Goal: Transaction & Acquisition: Purchase product/service

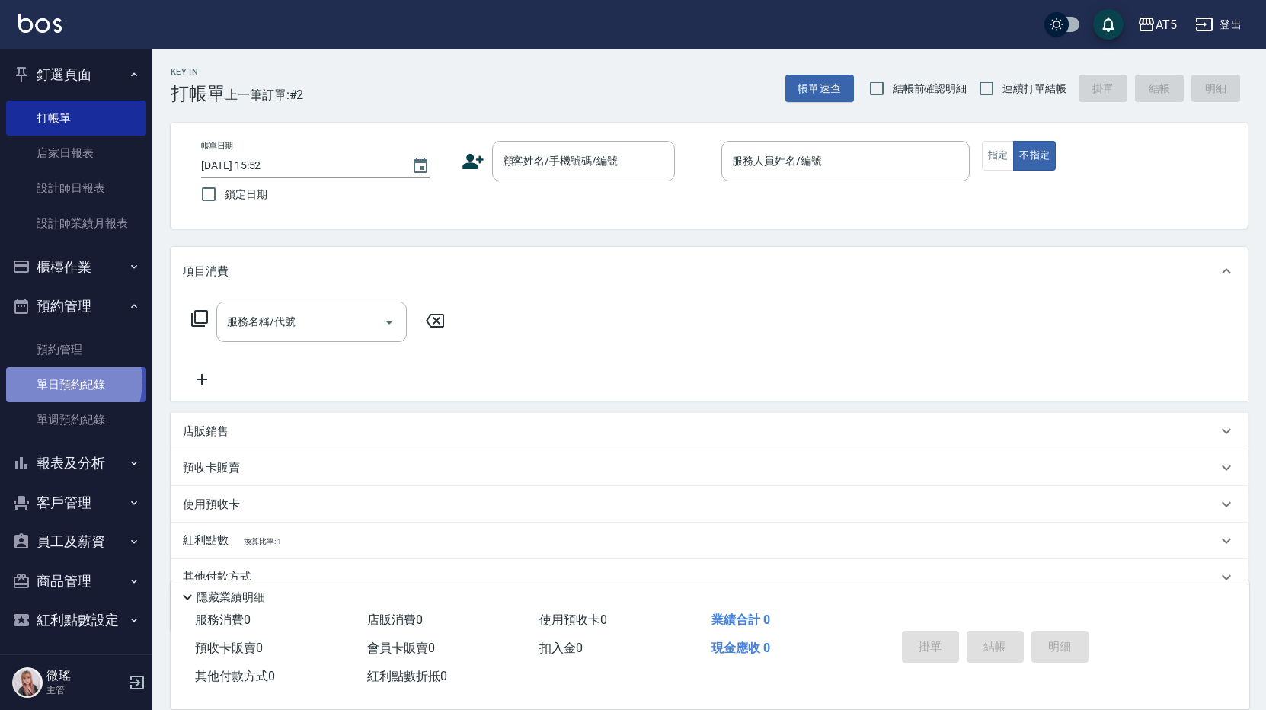
click at [60, 382] on link "單日預約紀錄" at bounding box center [76, 384] width 140 height 35
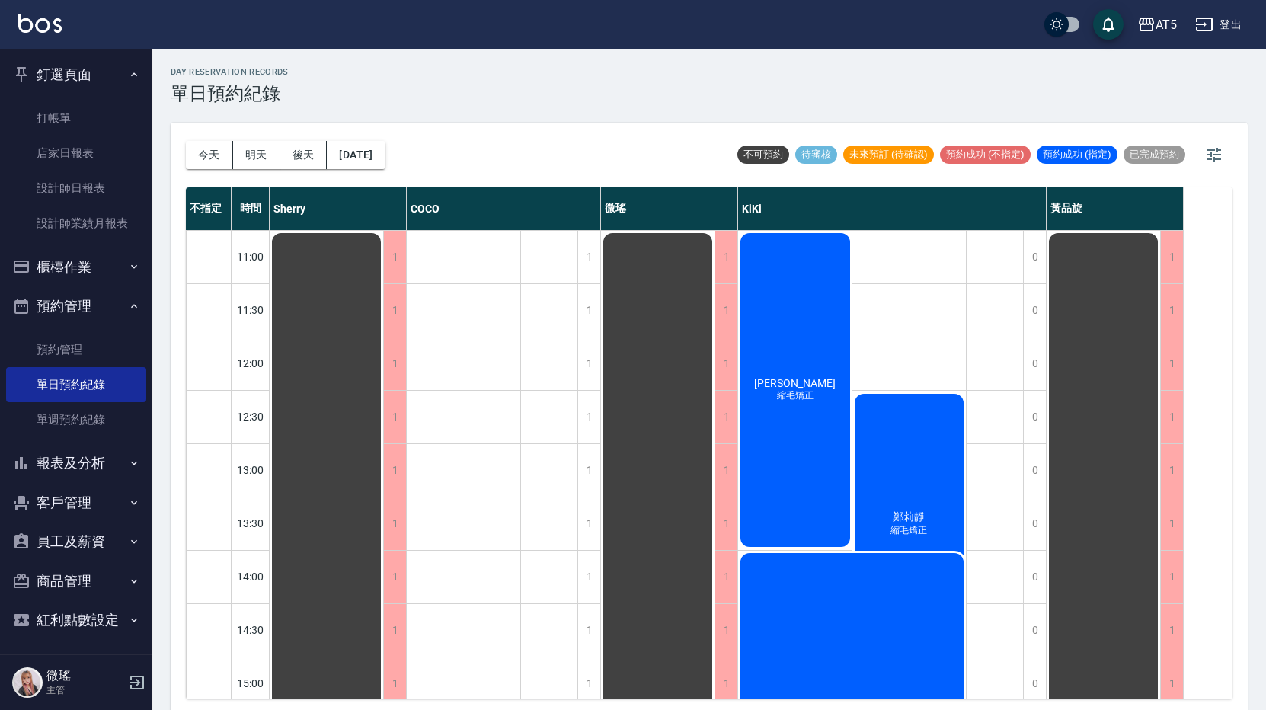
scroll to position [152, 0]
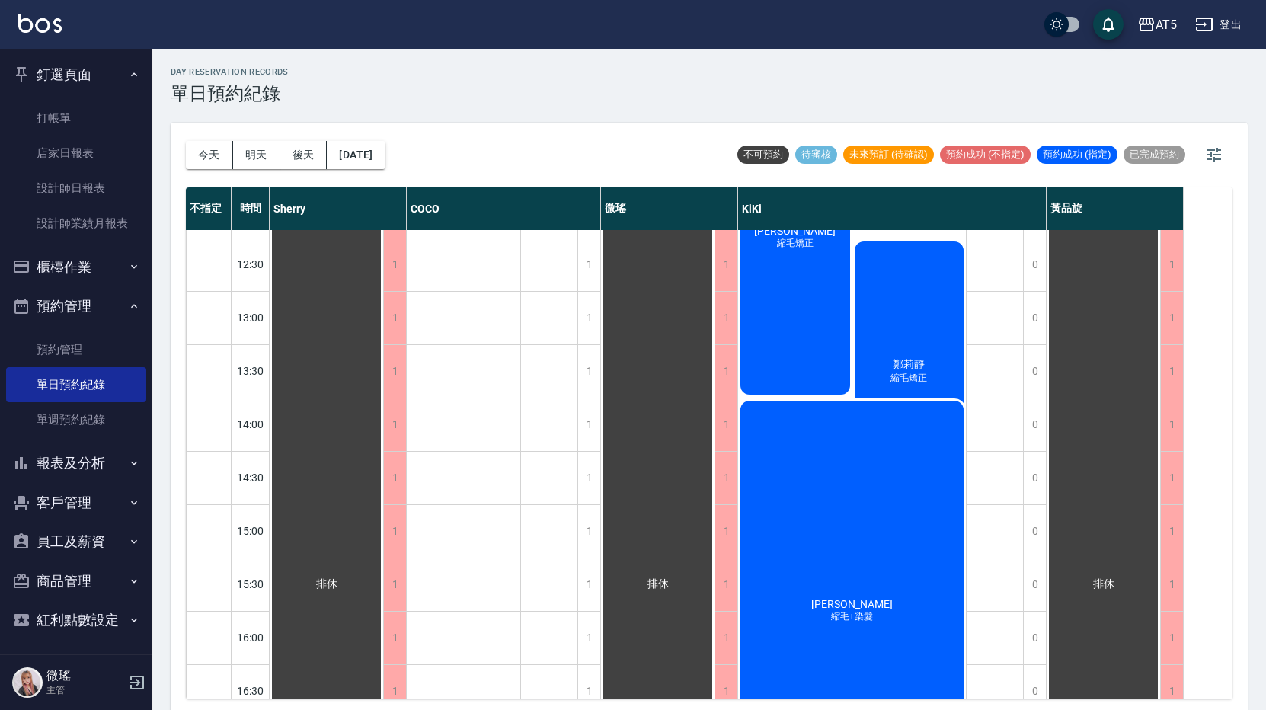
click at [820, 292] on div "黃莉玲 縮毛矯正" at bounding box center [795, 237] width 114 height 318
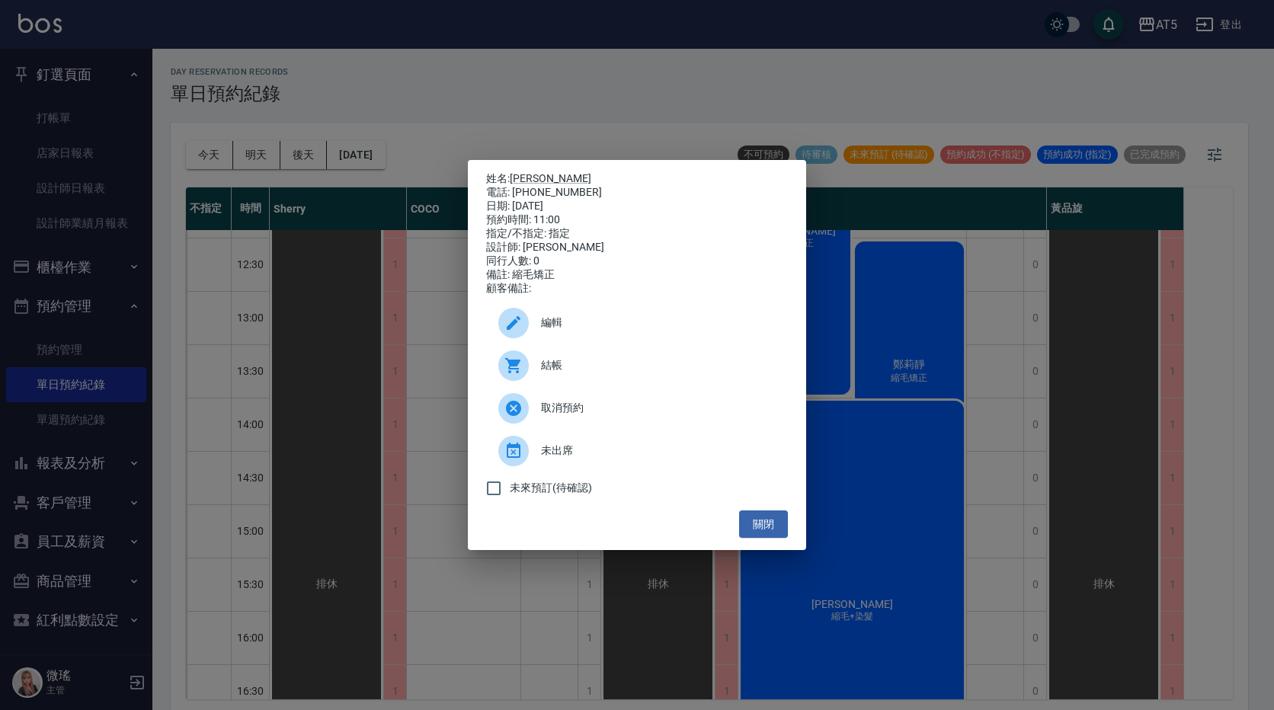
click at [583, 366] on span "結帳" at bounding box center [658, 365] width 235 height 16
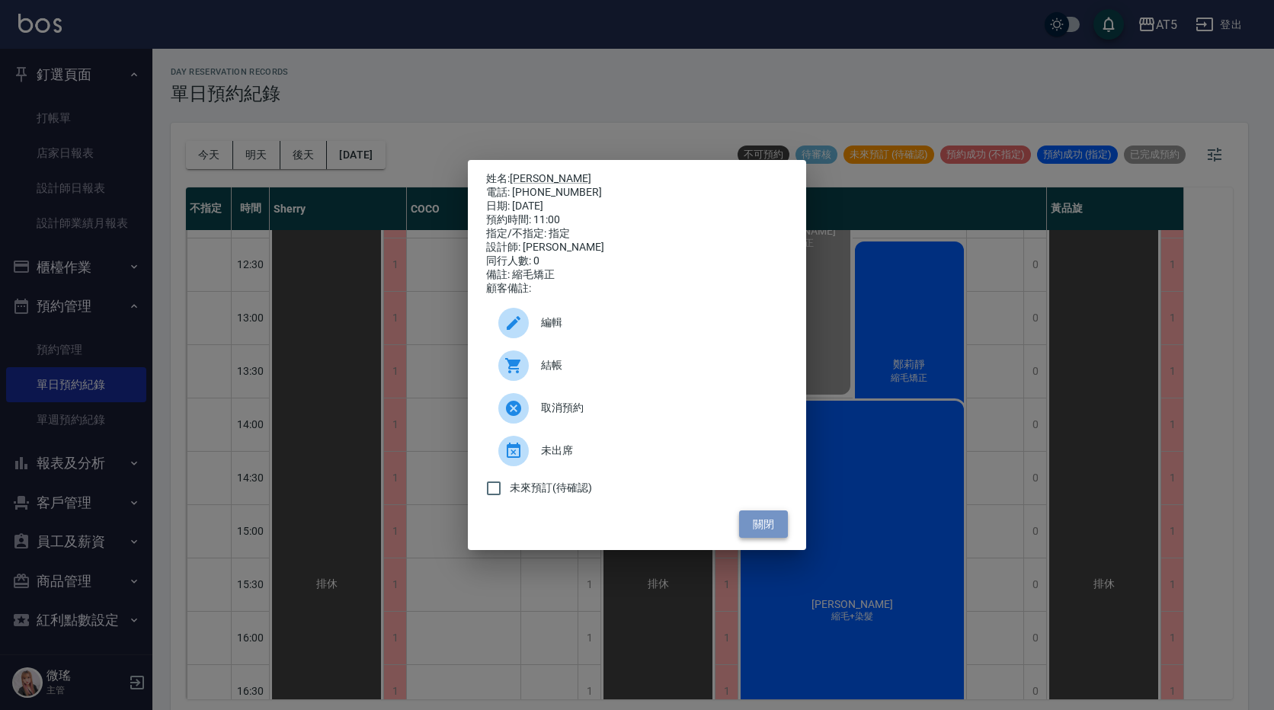
click at [763, 529] on button "關閉" at bounding box center [763, 524] width 49 height 28
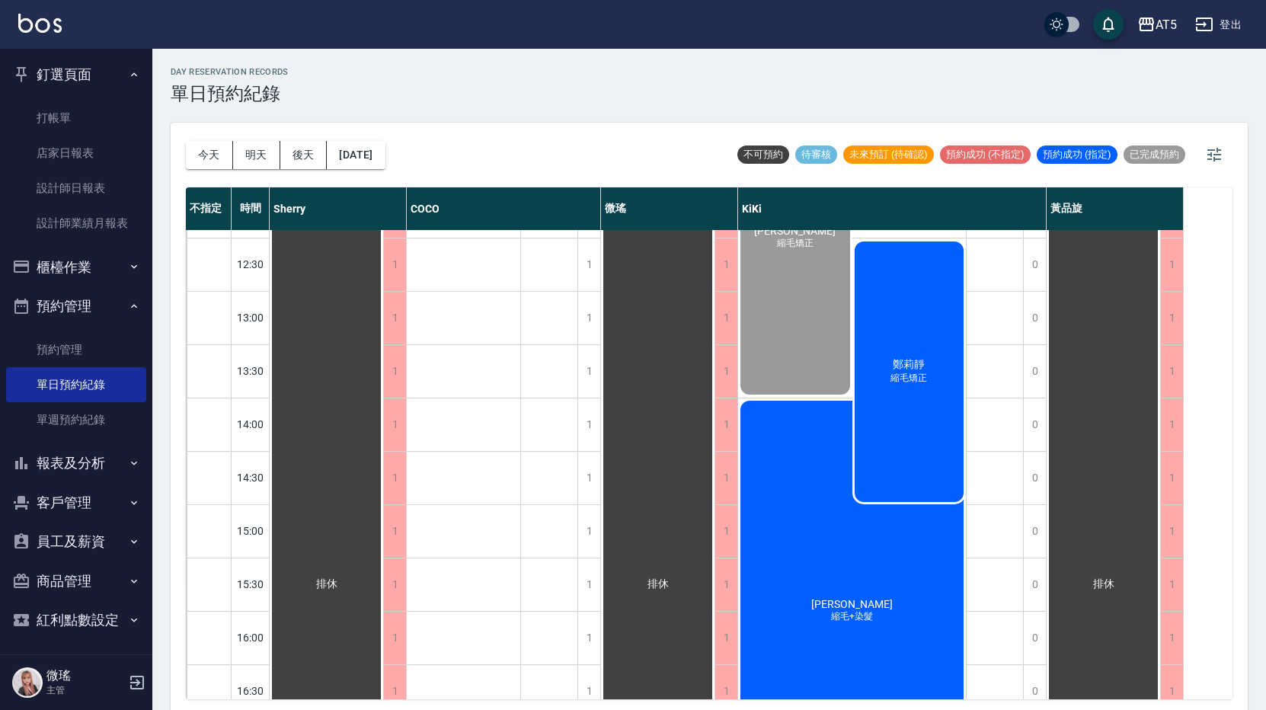
click at [870, 342] on div "鄭莉靜 縮毛矯正" at bounding box center [909, 371] width 114 height 265
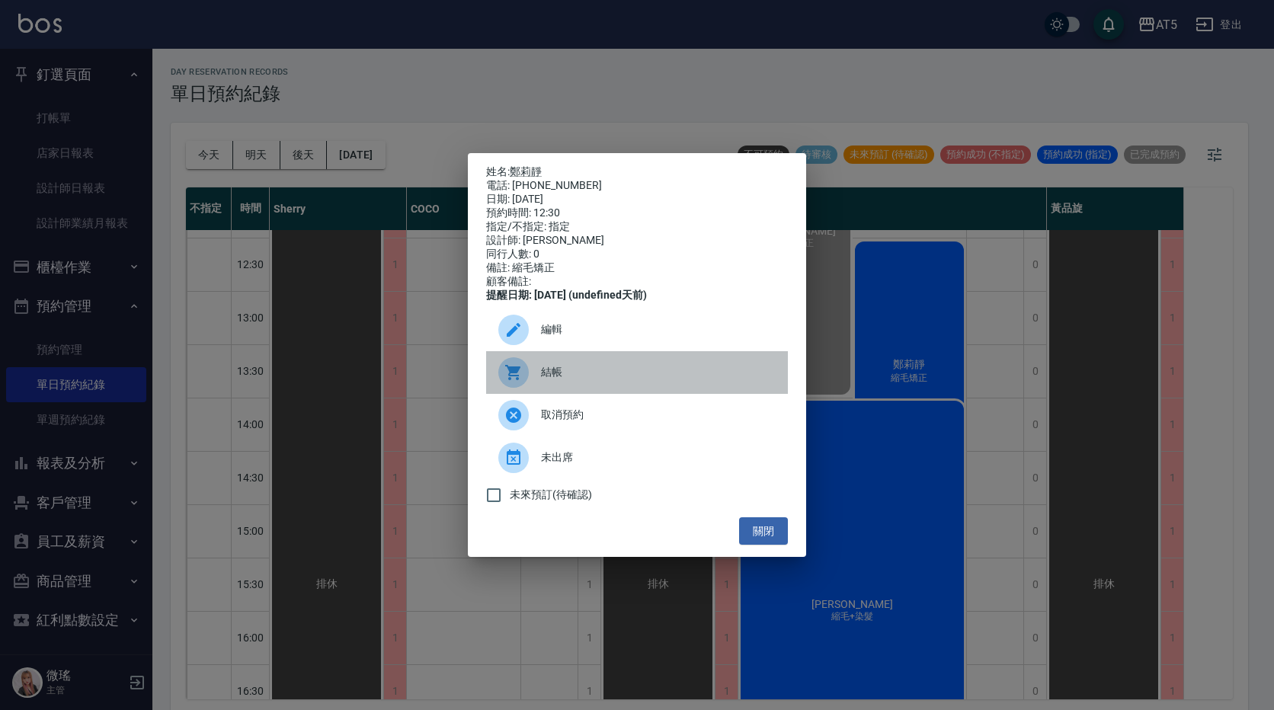
click at [658, 372] on span "結帳" at bounding box center [658, 372] width 235 height 16
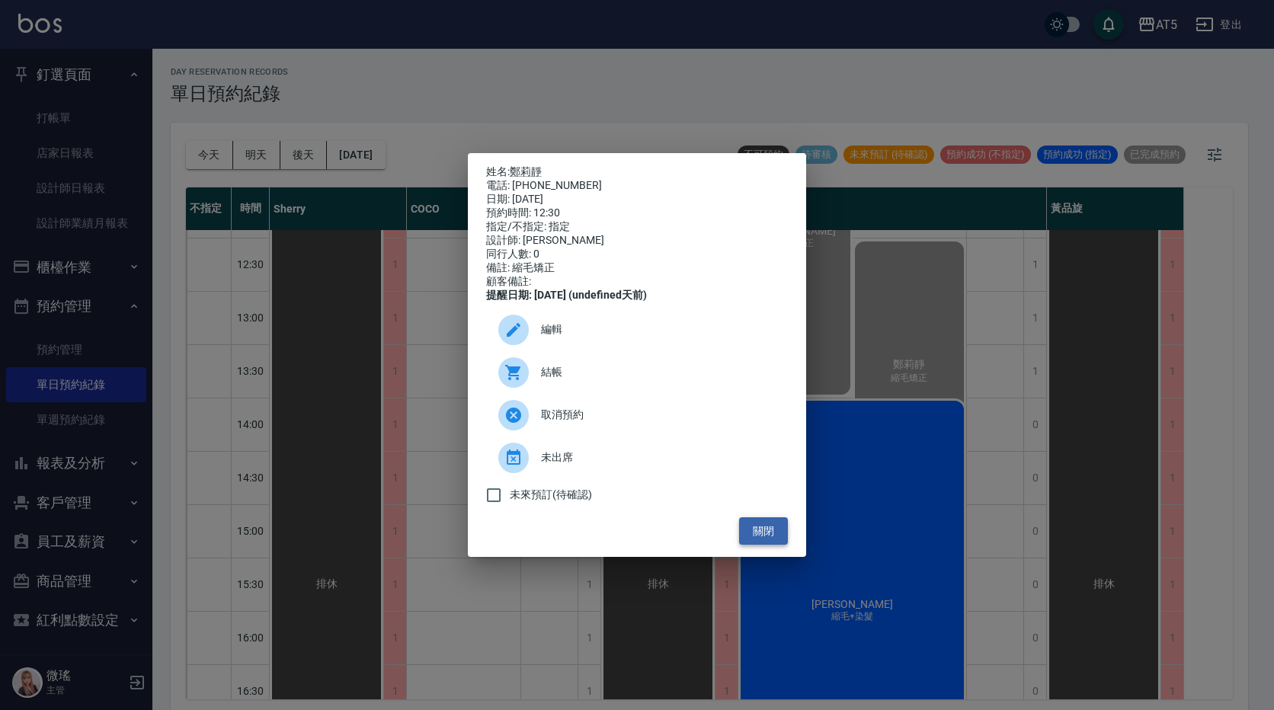
click at [778, 542] on button "關閉" at bounding box center [763, 531] width 49 height 28
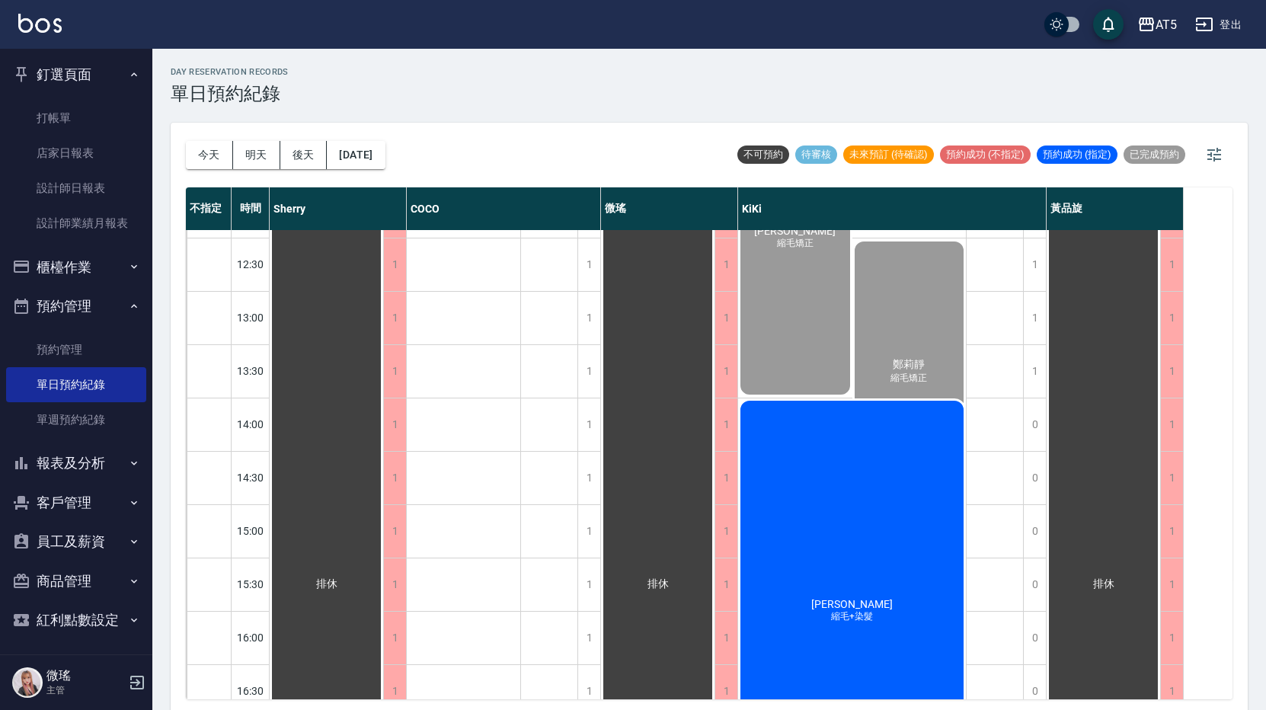
click at [829, 509] on div "楊淇雯 縮毛+染髮" at bounding box center [852, 610] width 228 height 425
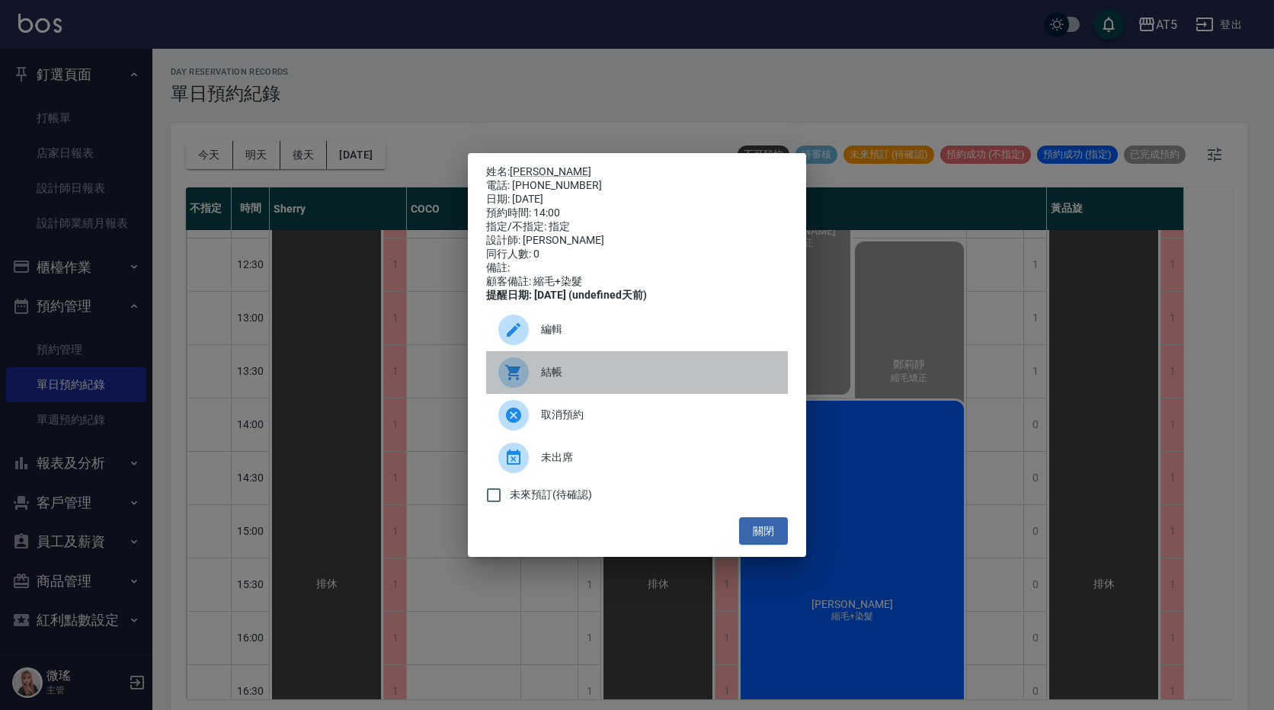
click at [609, 380] on span "結帳" at bounding box center [658, 372] width 235 height 16
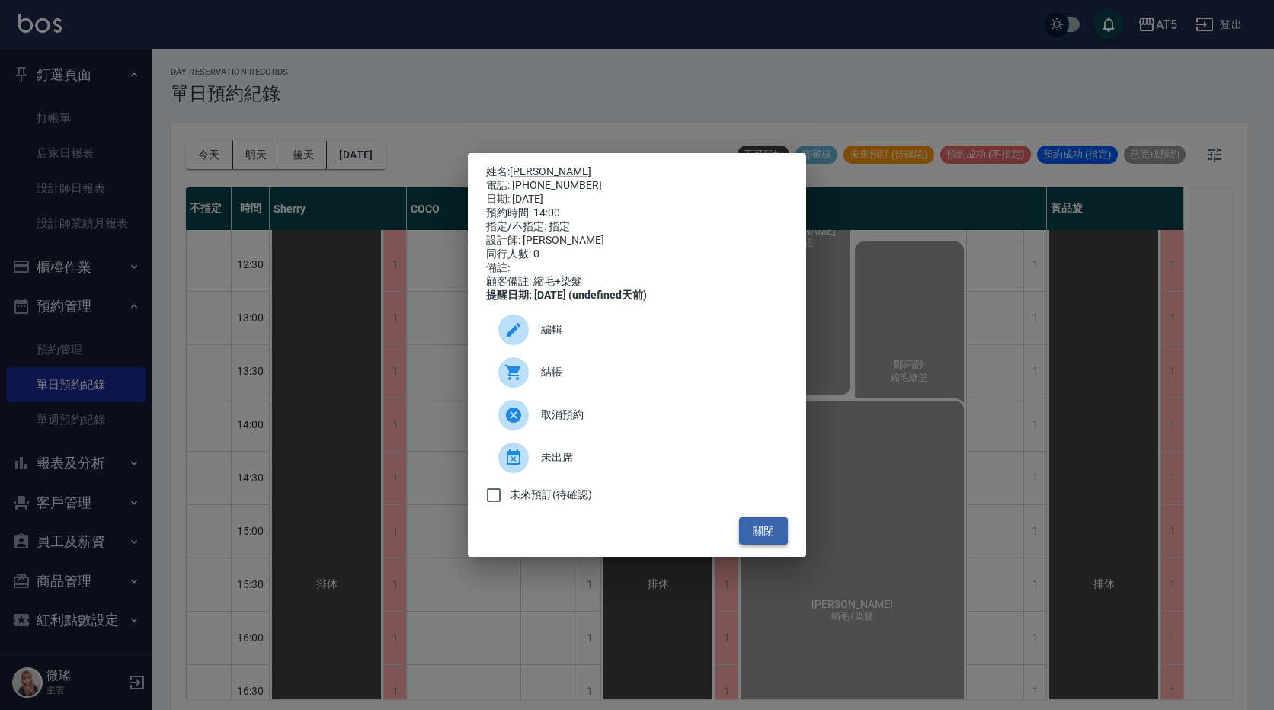
click at [785, 538] on button "關閉" at bounding box center [763, 531] width 49 height 28
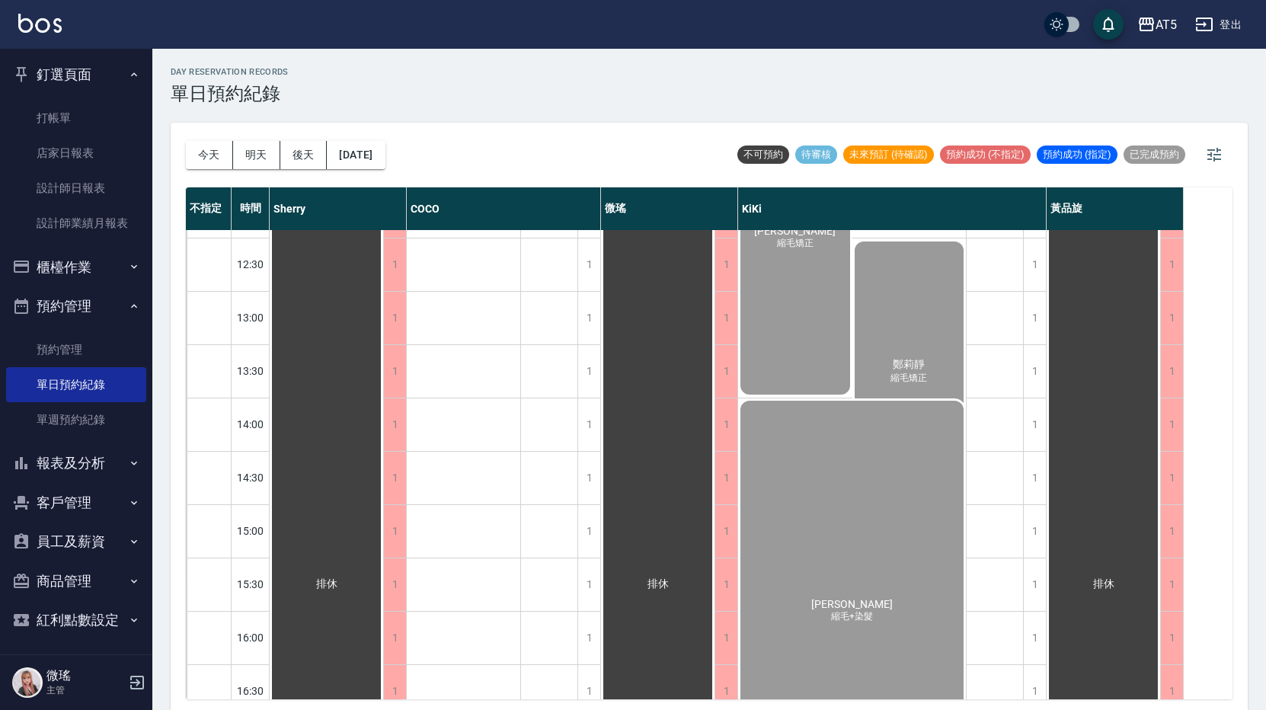
scroll to position [503, 0]
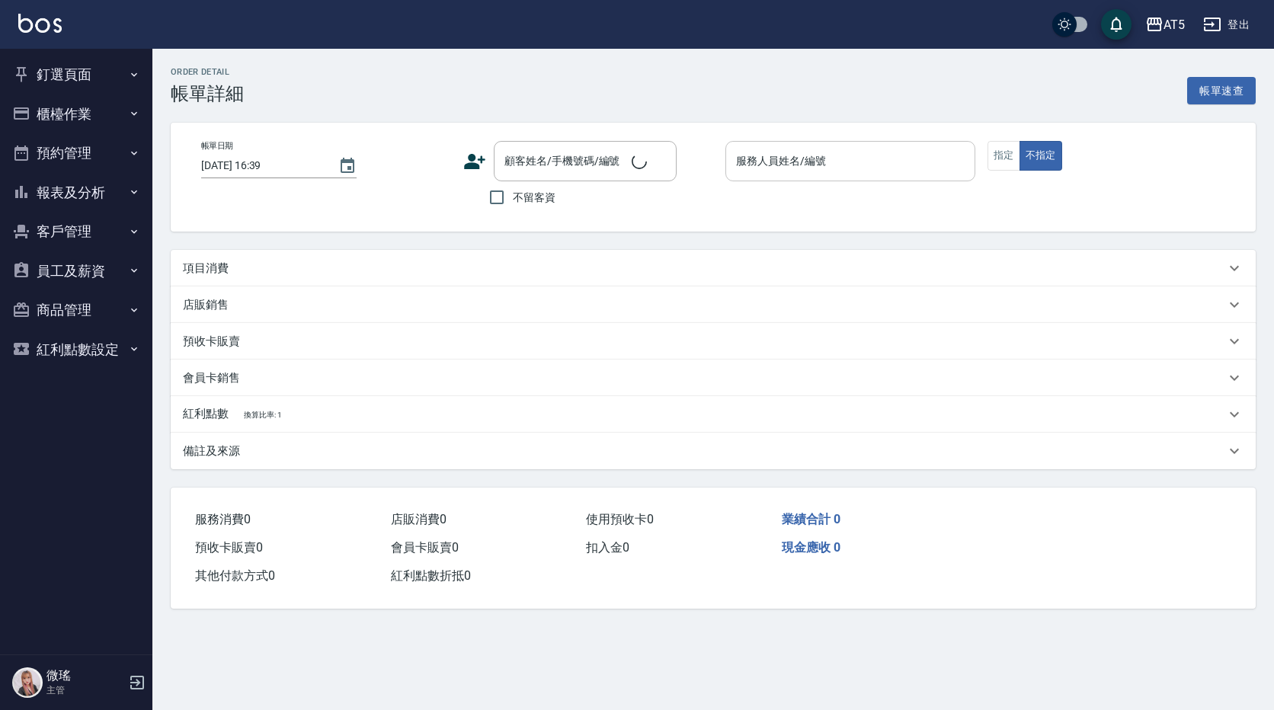
type input "[DATE] 11:00"
type input "KIKI-06"
type input "縮毛矯正"
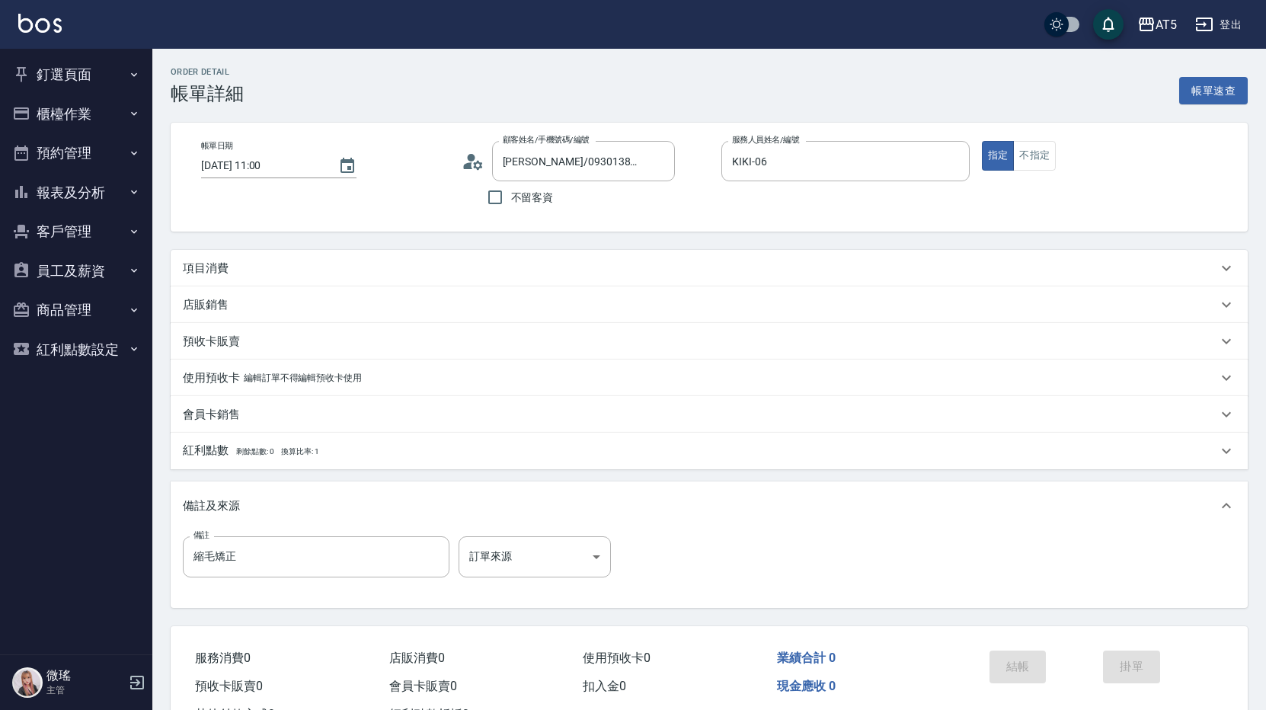
type input "[PERSON_NAME]/0930138249/"
click at [510, 275] on div "項目消費" at bounding box center [700, 269] width 1034 height 16
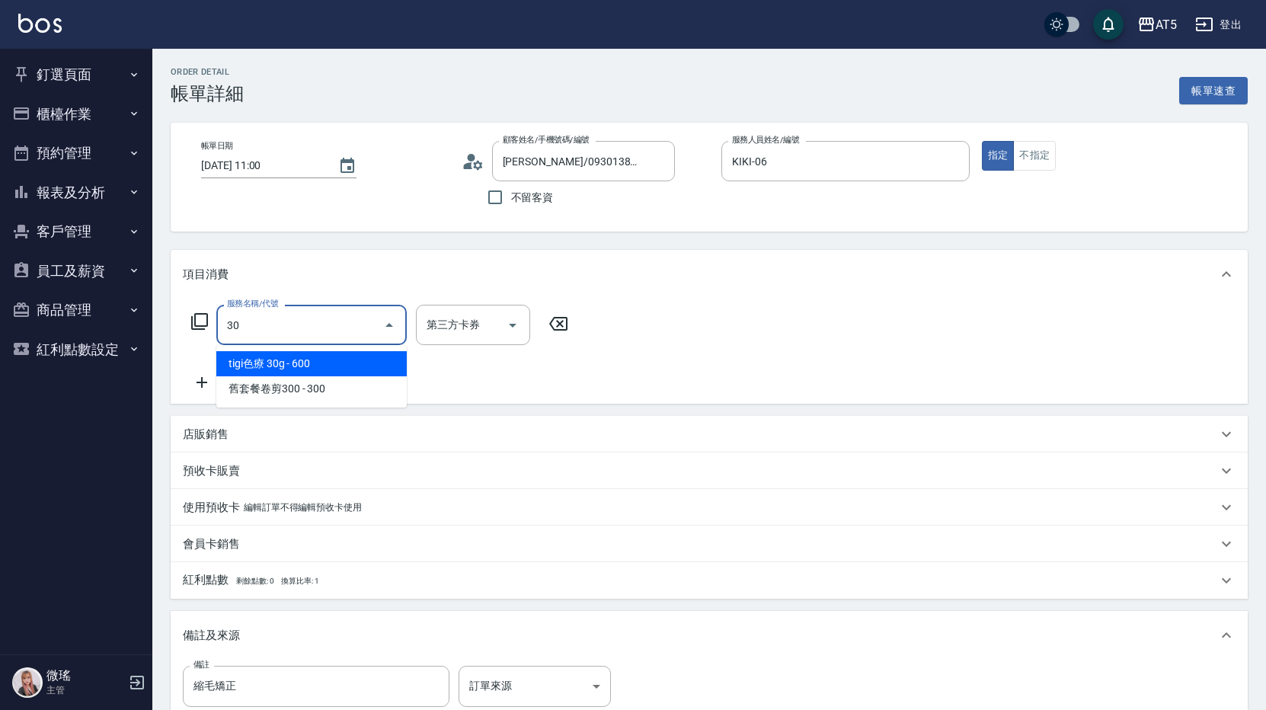
type input "301"
type input "150"
type input "燙髮(301)"
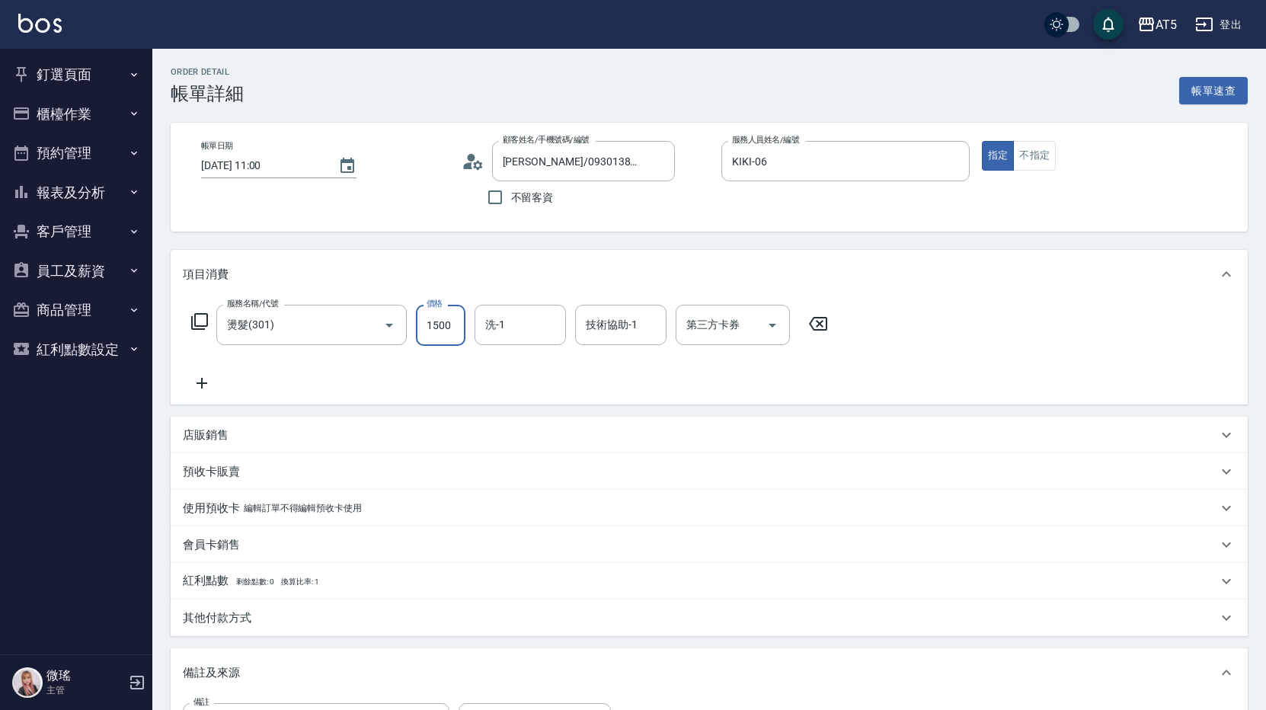
type input "0"
type input "20"
type input "2000"
type input "200"
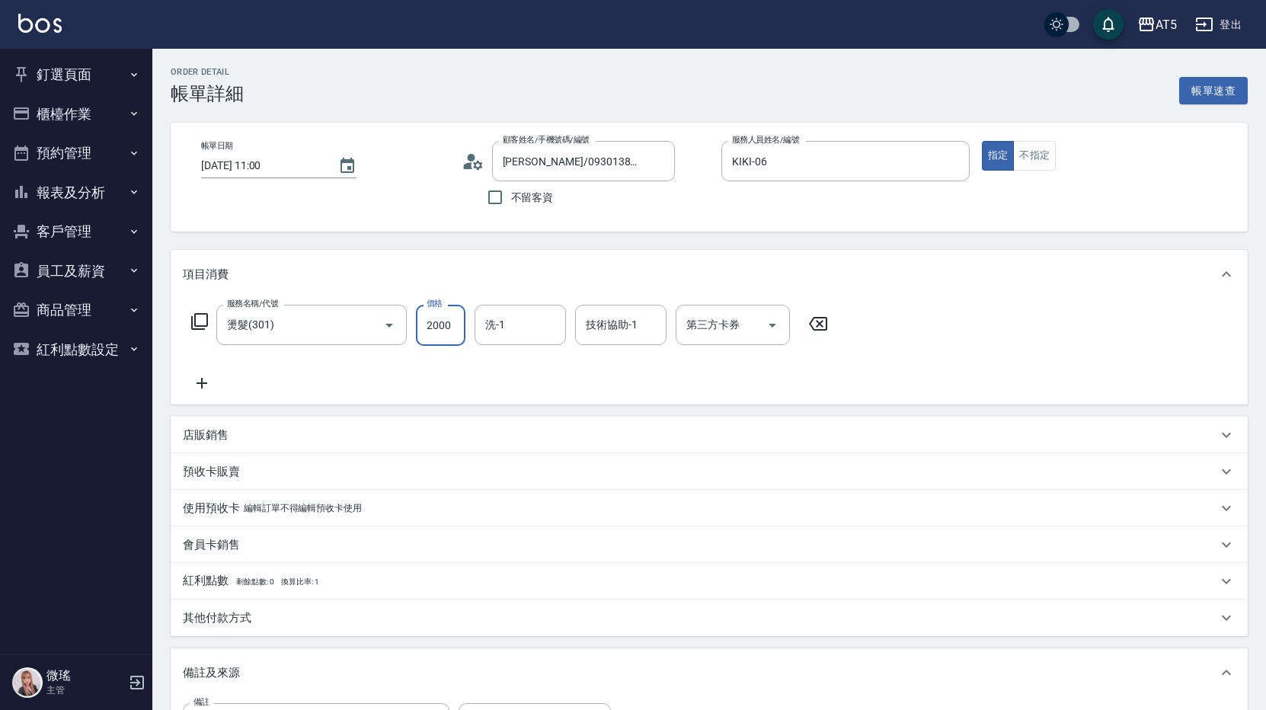
type input "2000"
click at [206, 377] on icon at bounding box center [202, 383] width 38 height 18
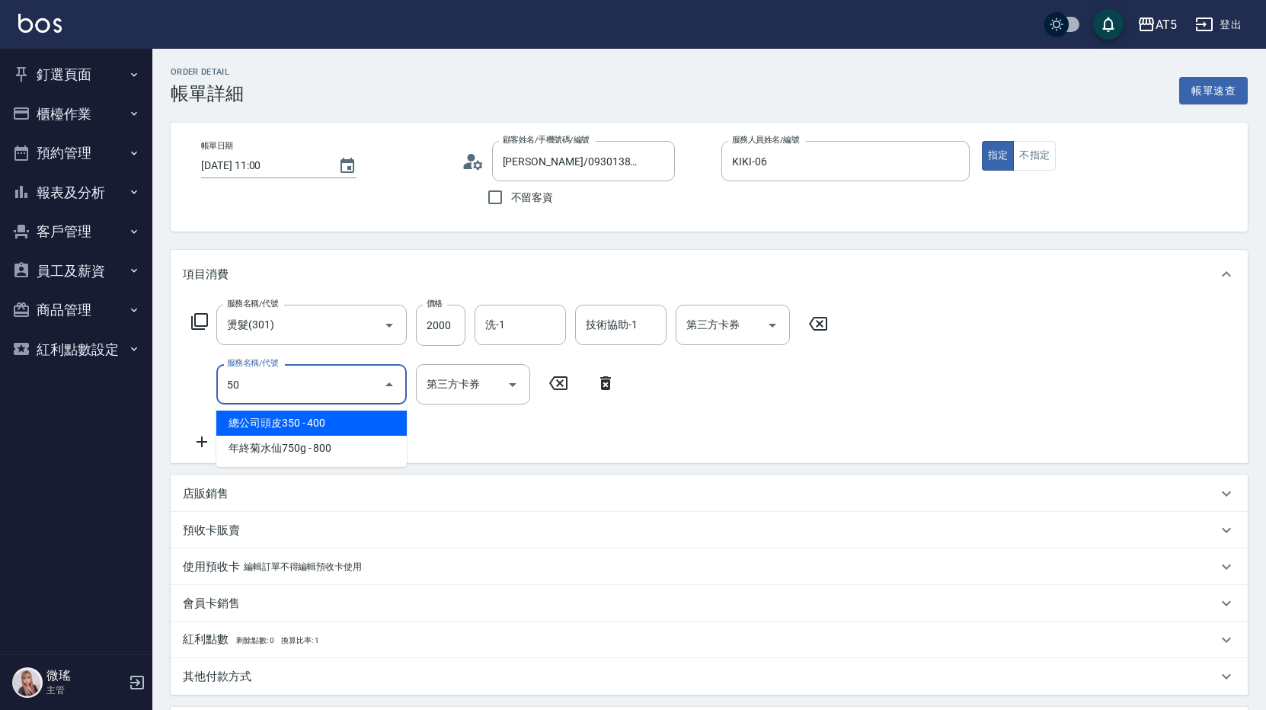
type input "501"
type input "300"
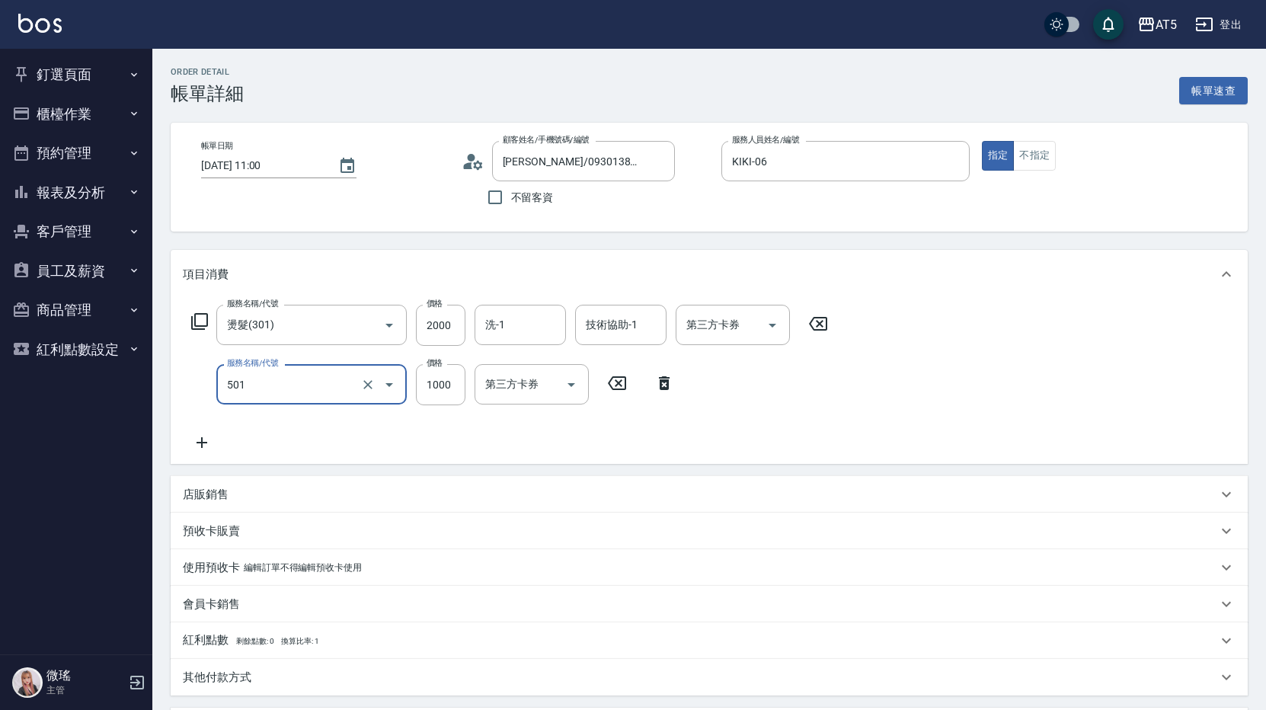
type input "染髮(501)"
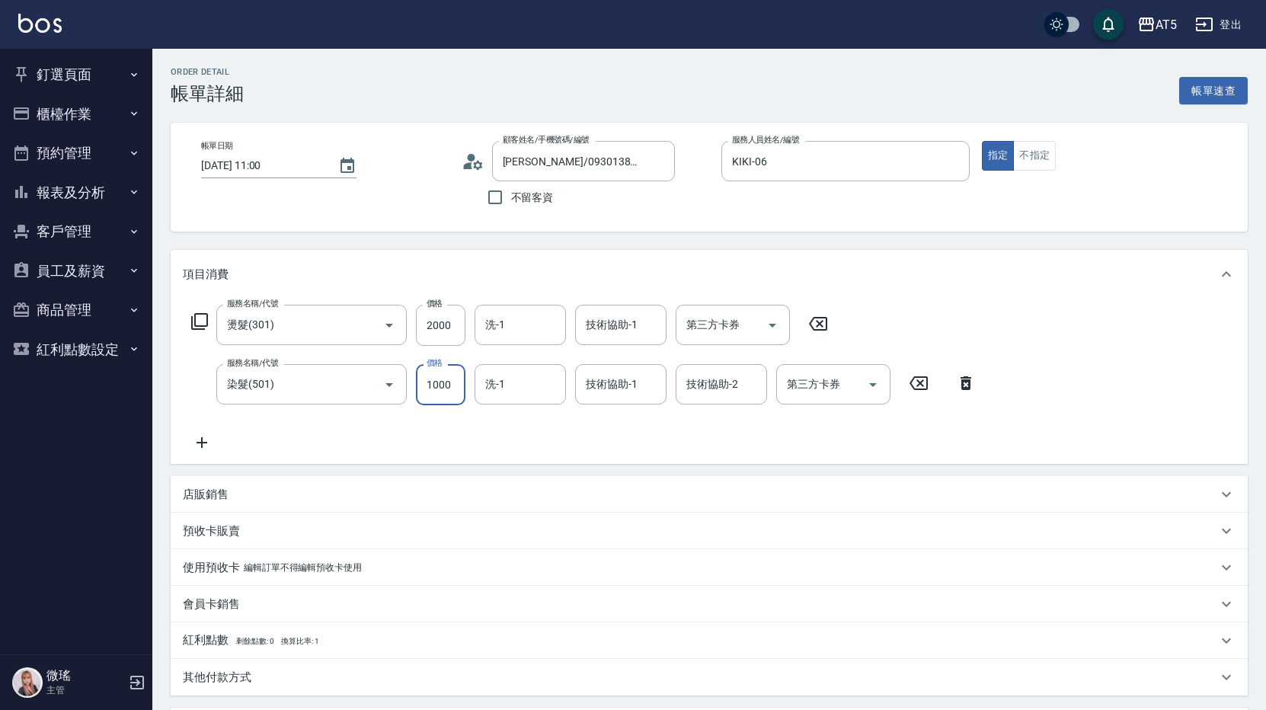
click at [206, 437] on icon at bounding box center [202, 442] width 38 height 18
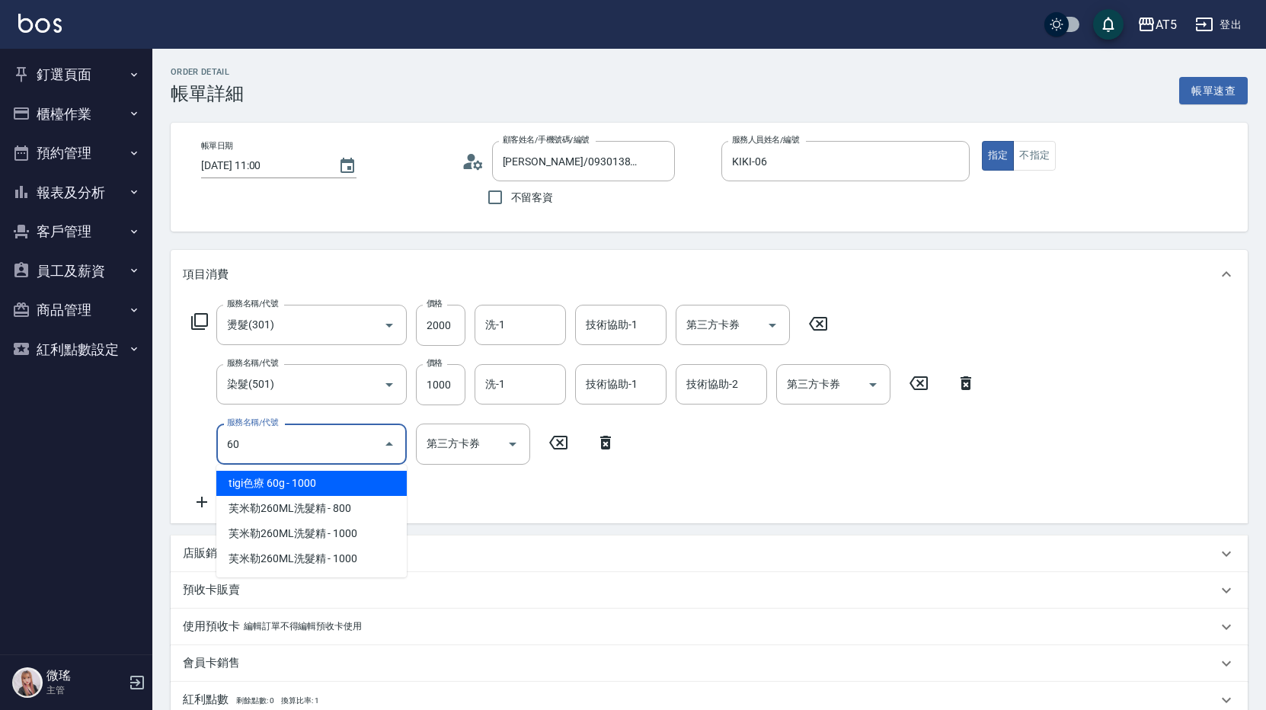
type input "601"
type input "330"
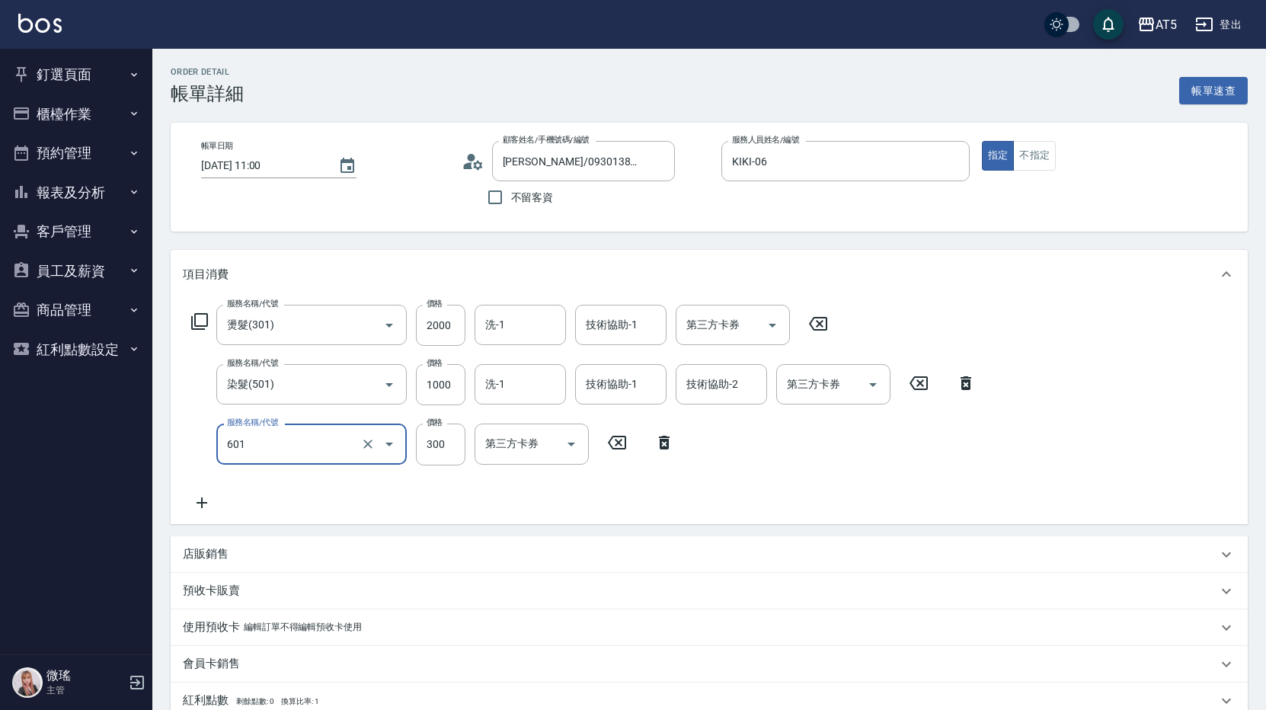
type input "自備護髮(601)"
type input "9"
type input "300"
type input "90"
type input "390"
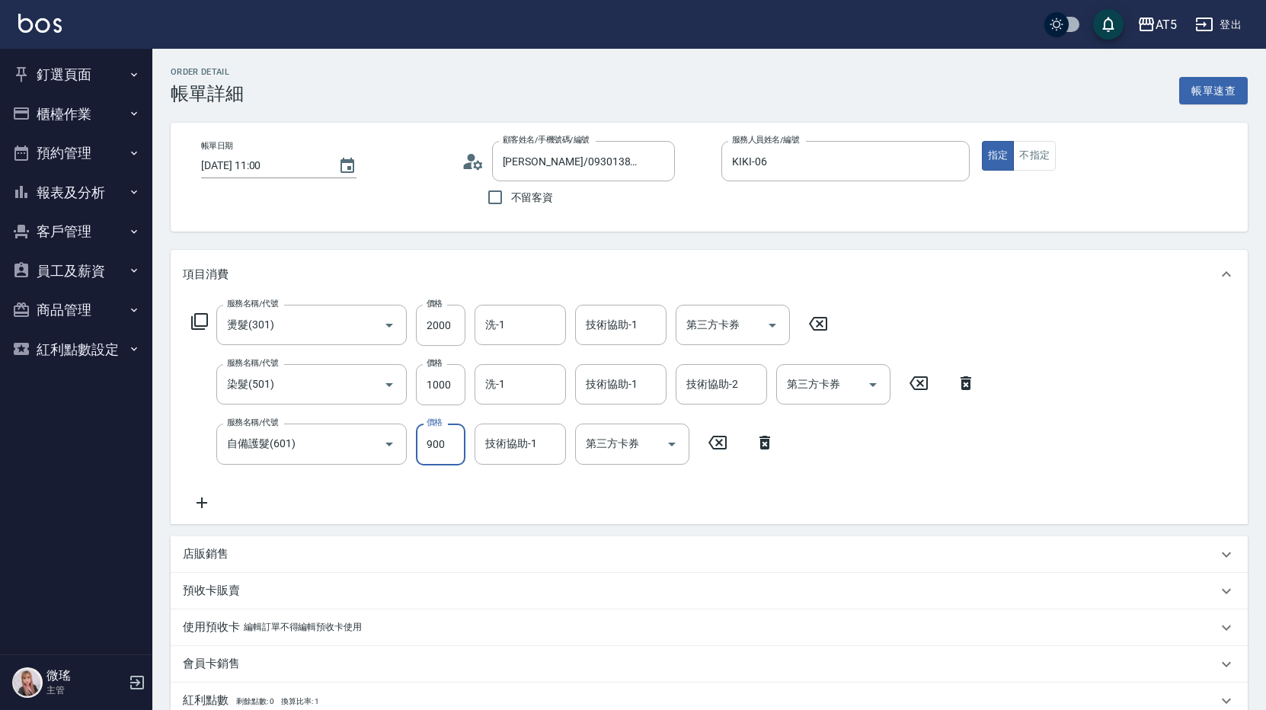
type input "900"
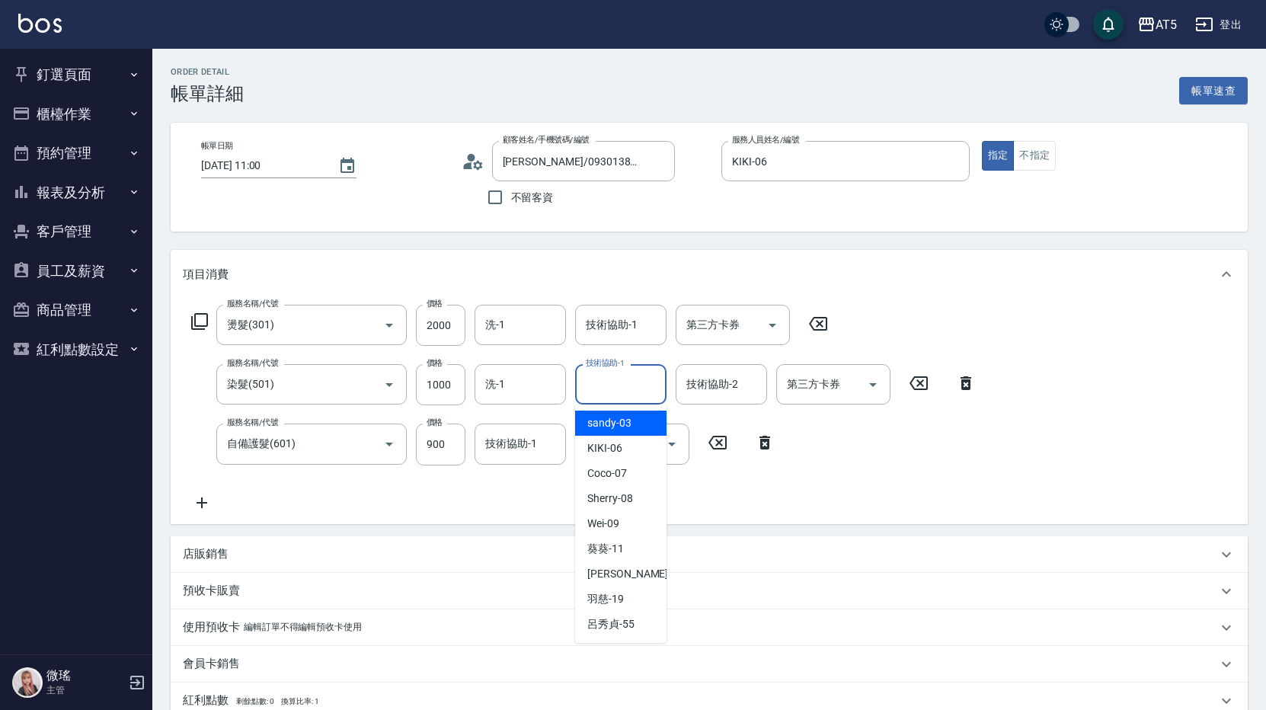
click at [603, 387] on input "技術協助-1" at bounding box center [621, 384] width 78 height 27
type input "葵葵-11"
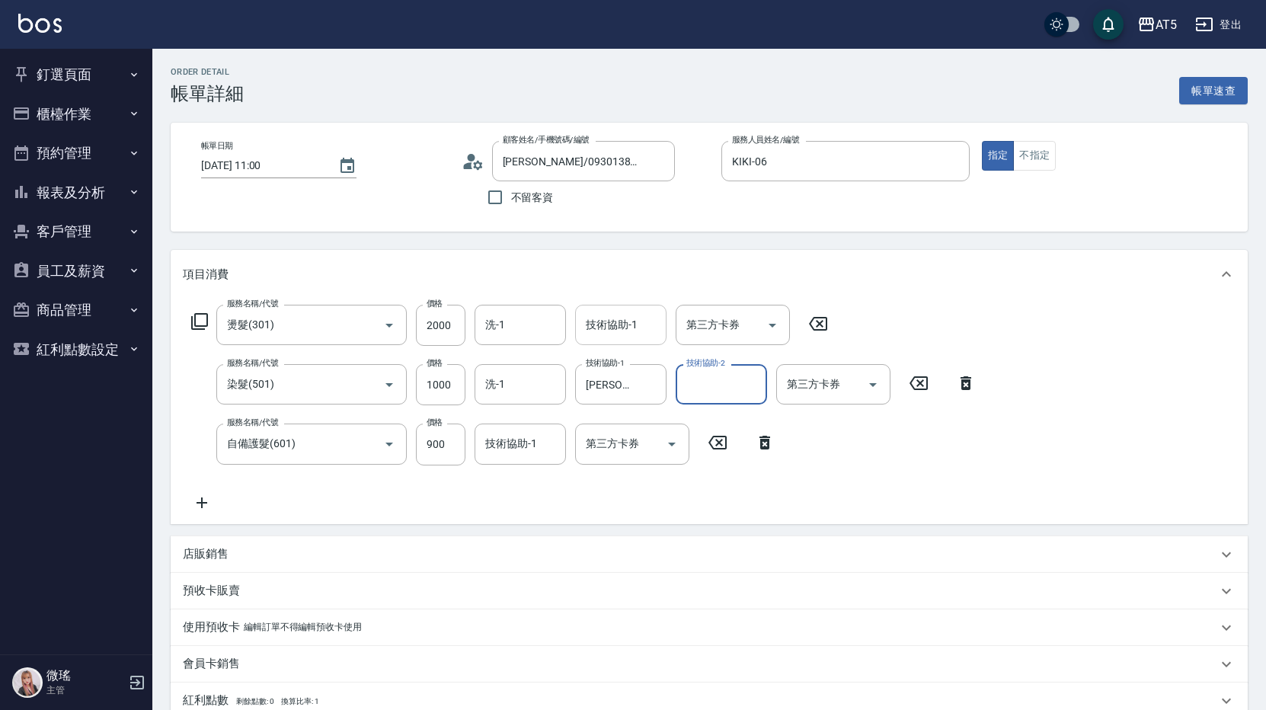
click at [612, 316] on input "技術協助-1" at bounding box center [621, 325] width 78 height 27
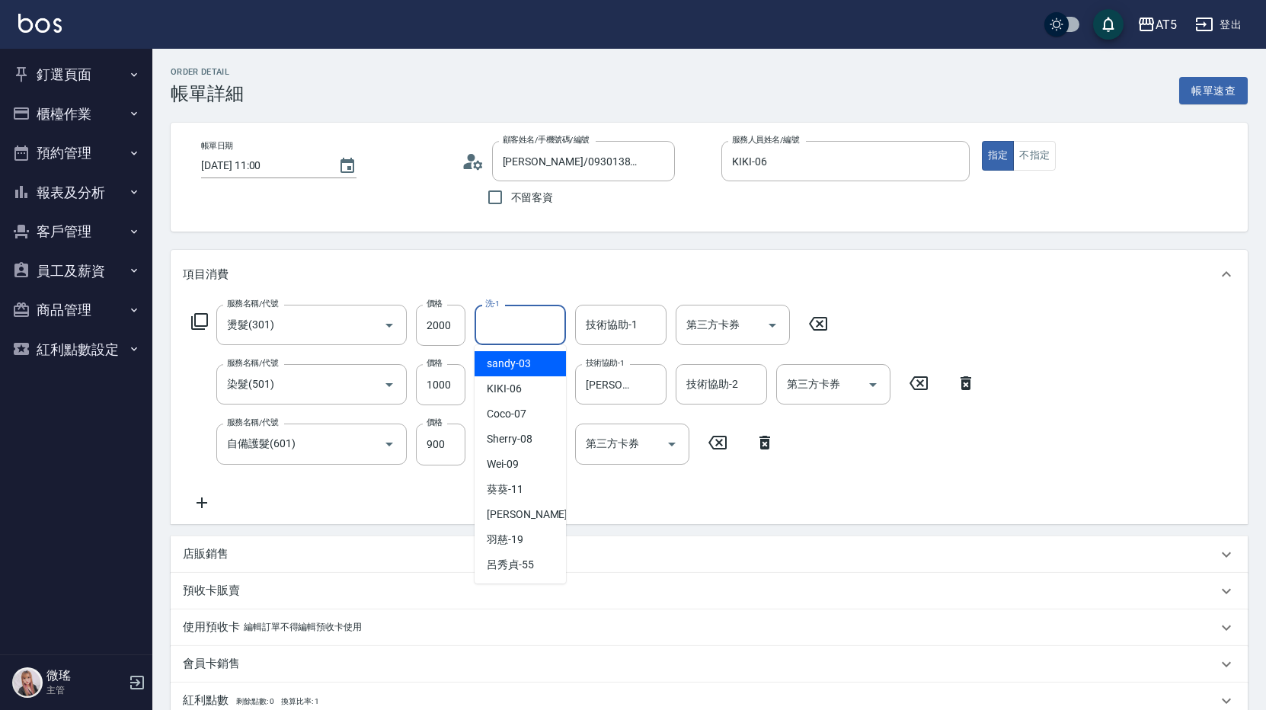
click at [509, 328] on input "洗-1" at bounding box center [520, 325] width 78 height 27
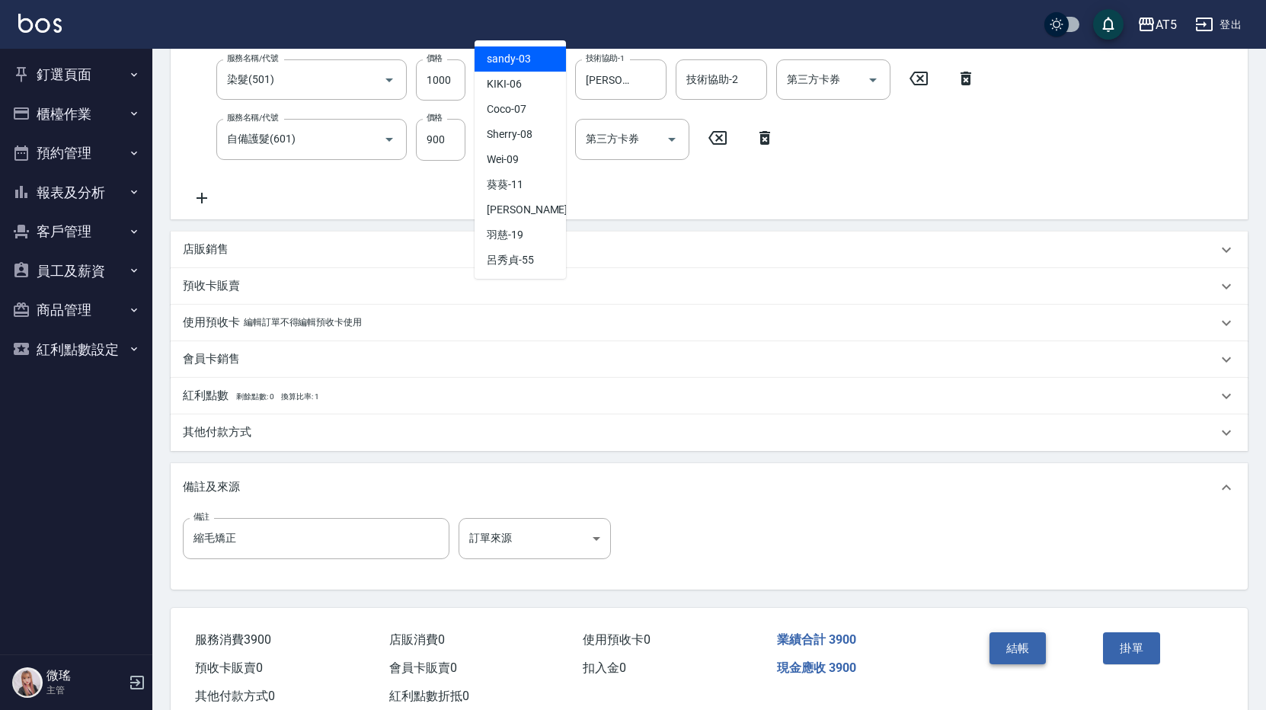
click at [1018, 647] on button "結帳" at bounding box center [1017, 648] width 57 height 32
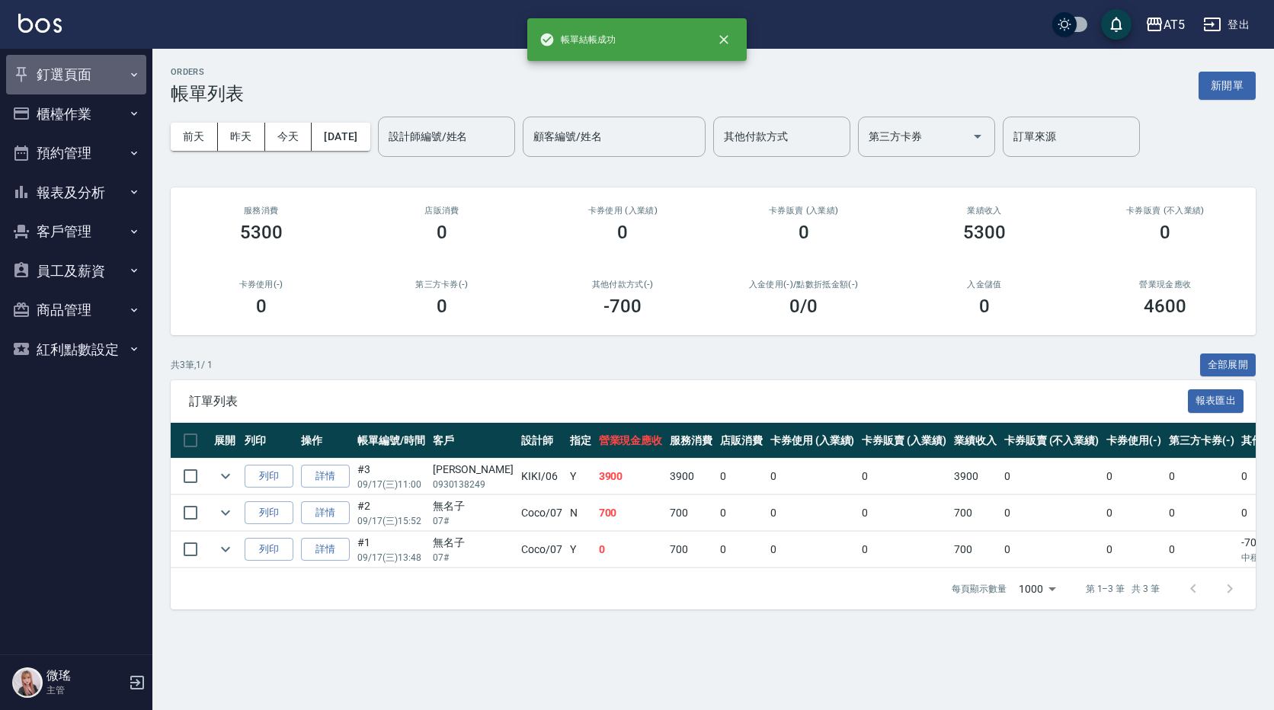
click at [94, 75] on button "釘選頁面" at bounding box center [76, 75] width 140 height 40
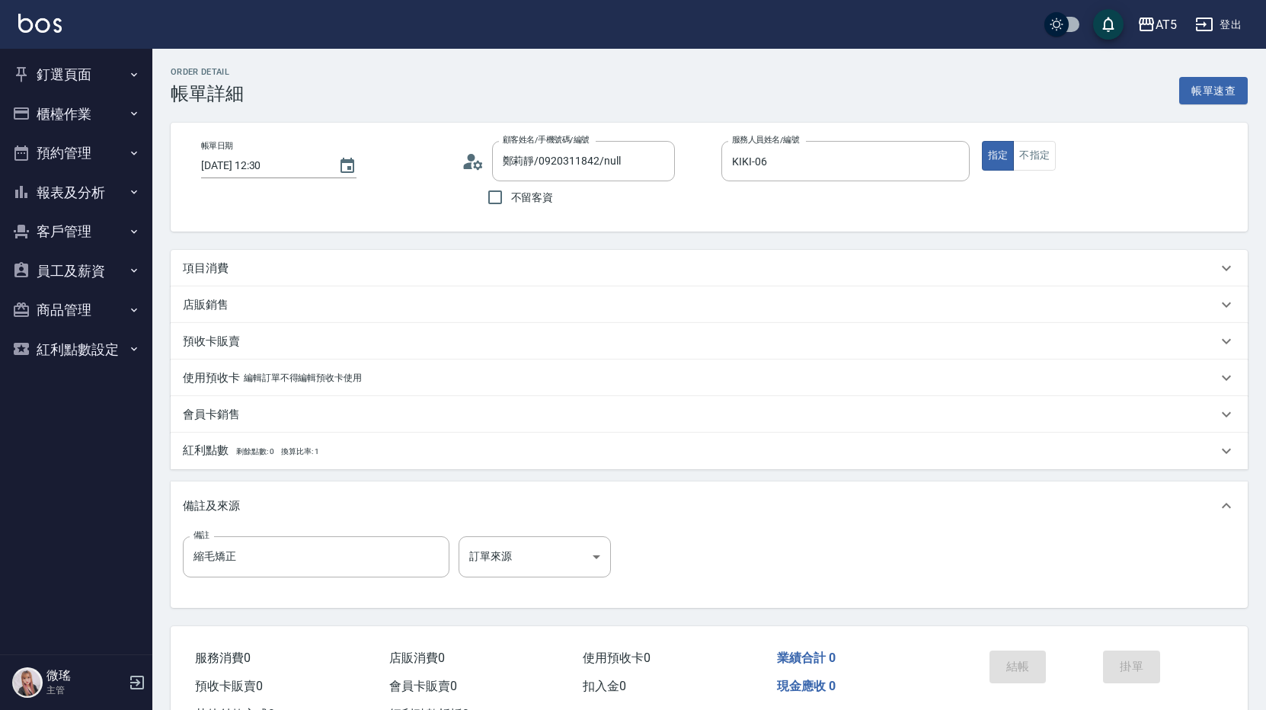
click at [430, 270] on div "項目消費" at bounding box center [700, 269] width 1034 height 16
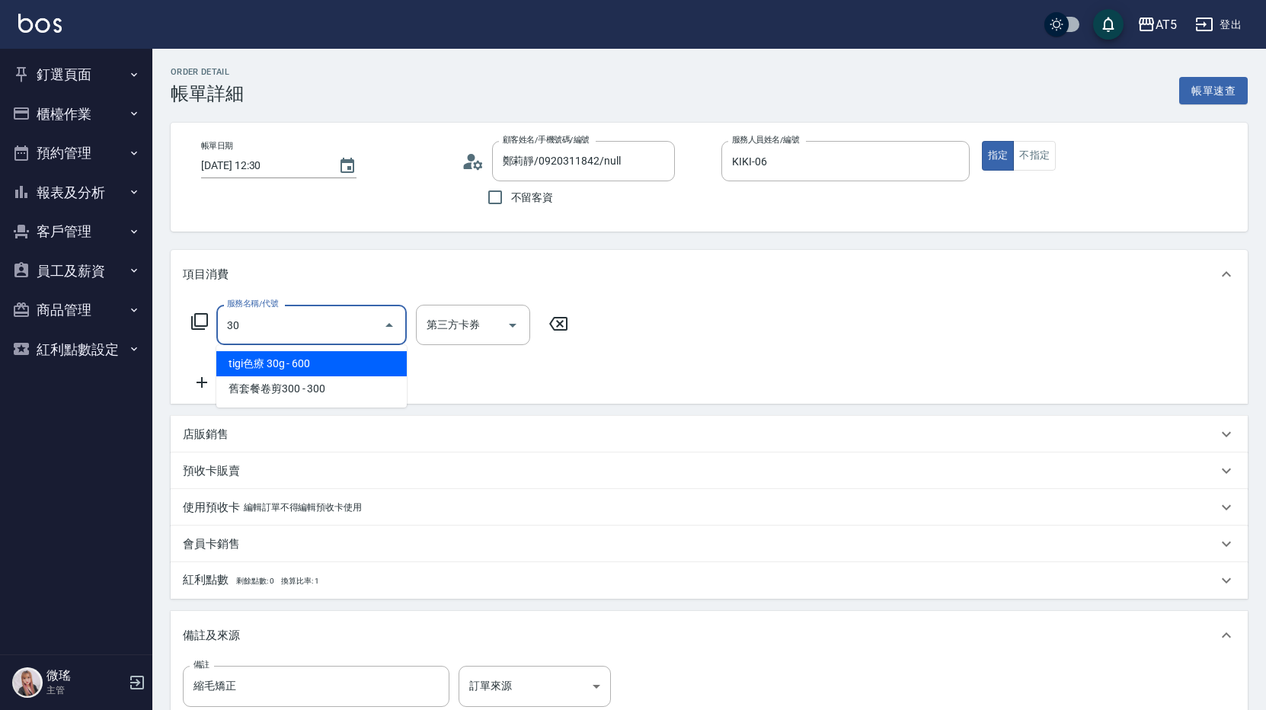
type input "301"
type input "150"
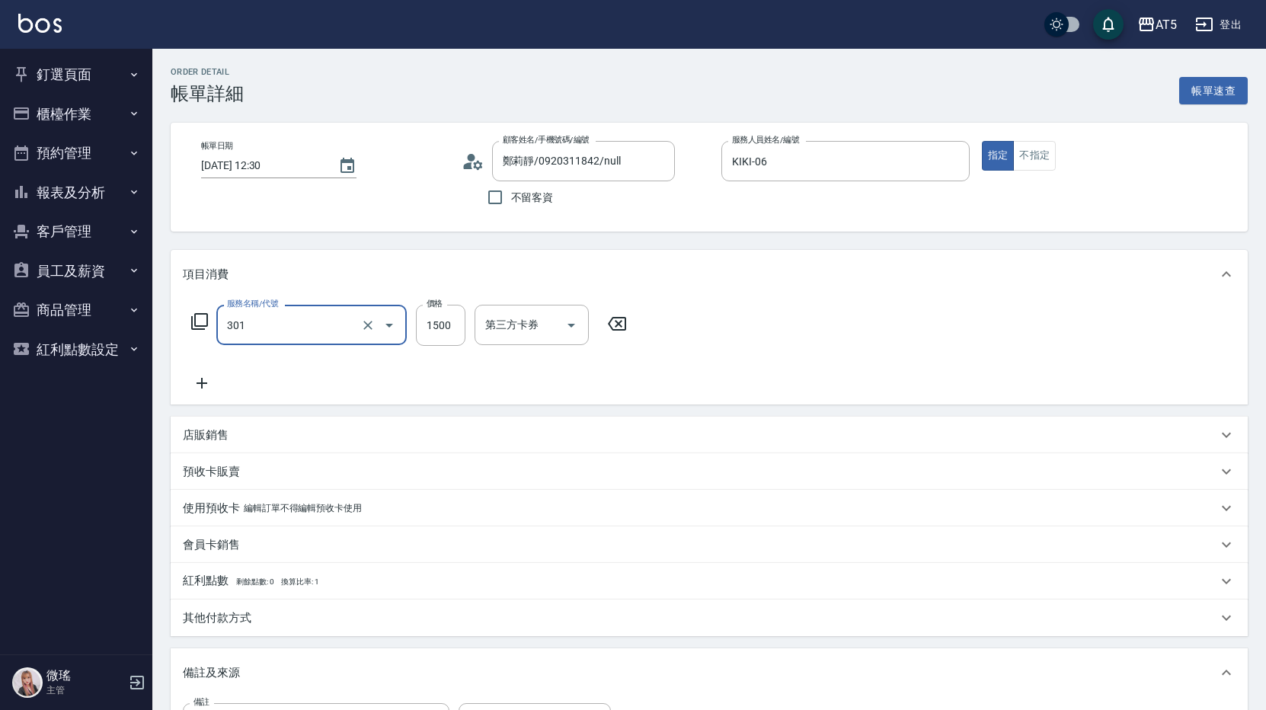
type input "燙髮(301)"
type input "0"
type input "20"
type input "200"
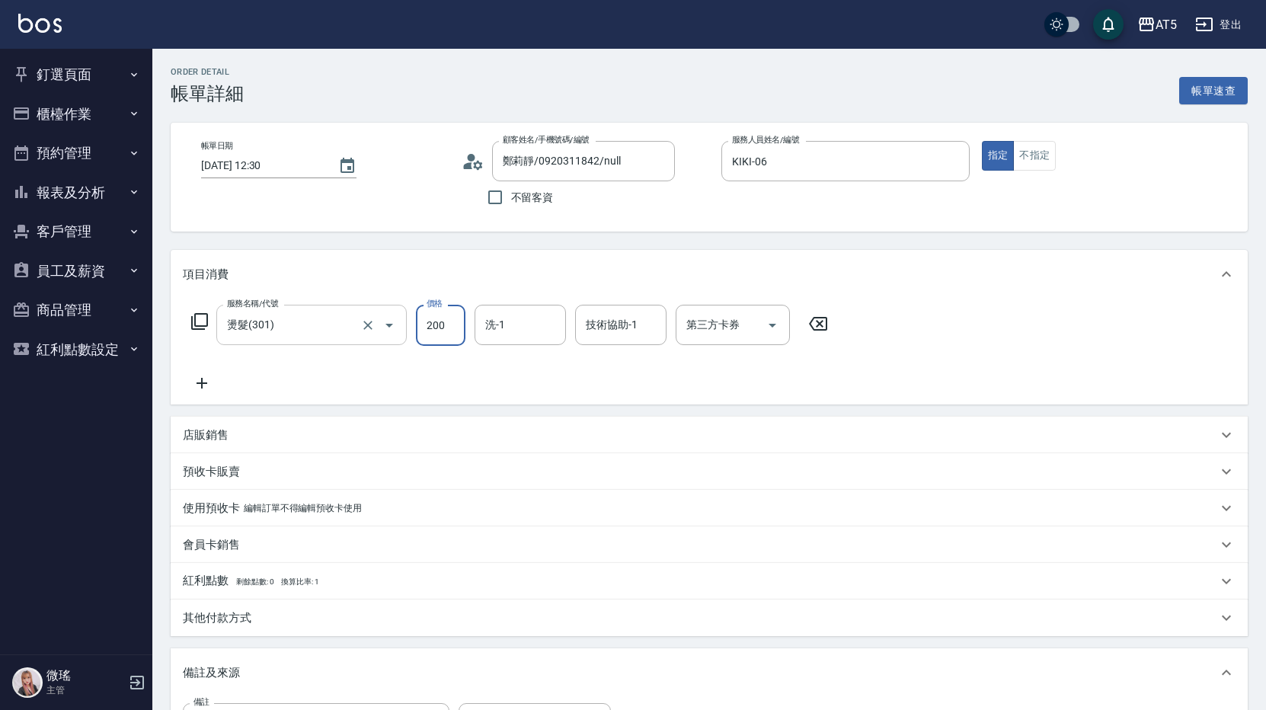
type input "200"
type input "2000"
click at [196, 387] on div "服務名稱/代號 燙髮(301) 服務名稱/代號 價格 2000 價格 洗-1 洗-1 技術協助-1 技術協助-1 第三方卡券 第三方卡券" at bounding box center [709, 352] width 1077 height 106
click at [216, 376] on icon at bounding box center [202, 383] width 38 height 18
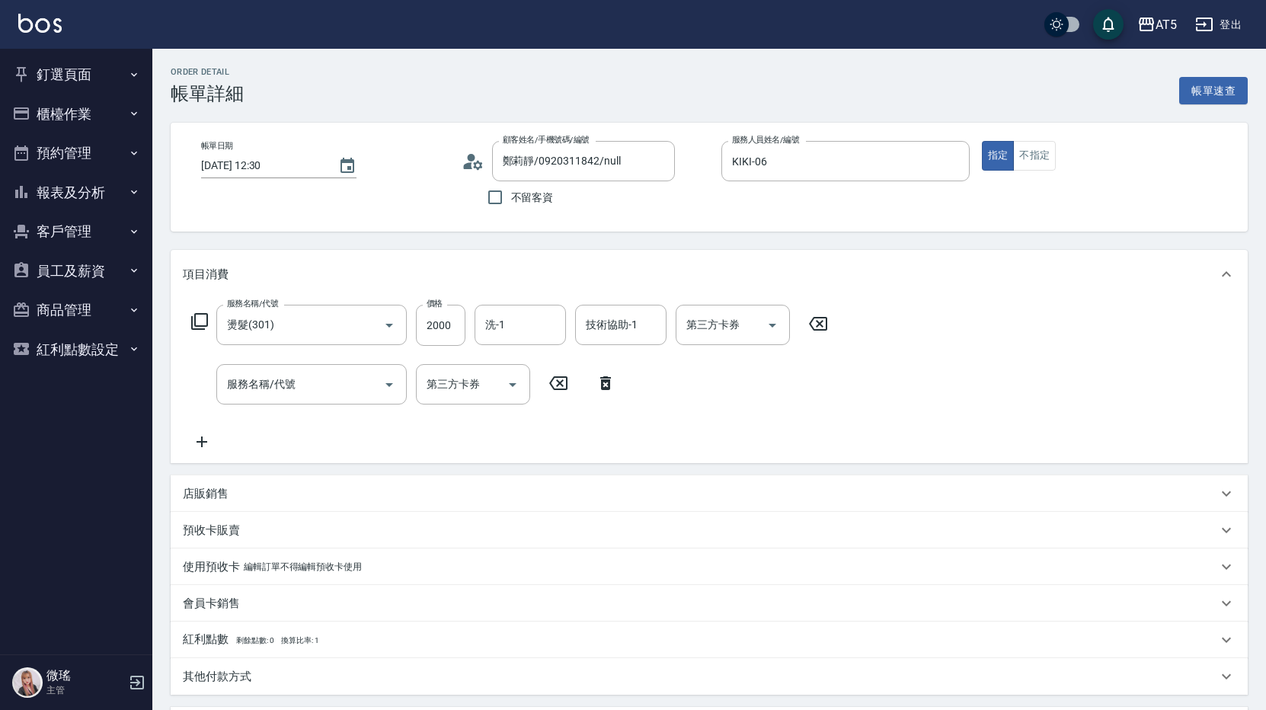
click at [596, 382] on icon at bounding box center [606, 383] width 38 height 18
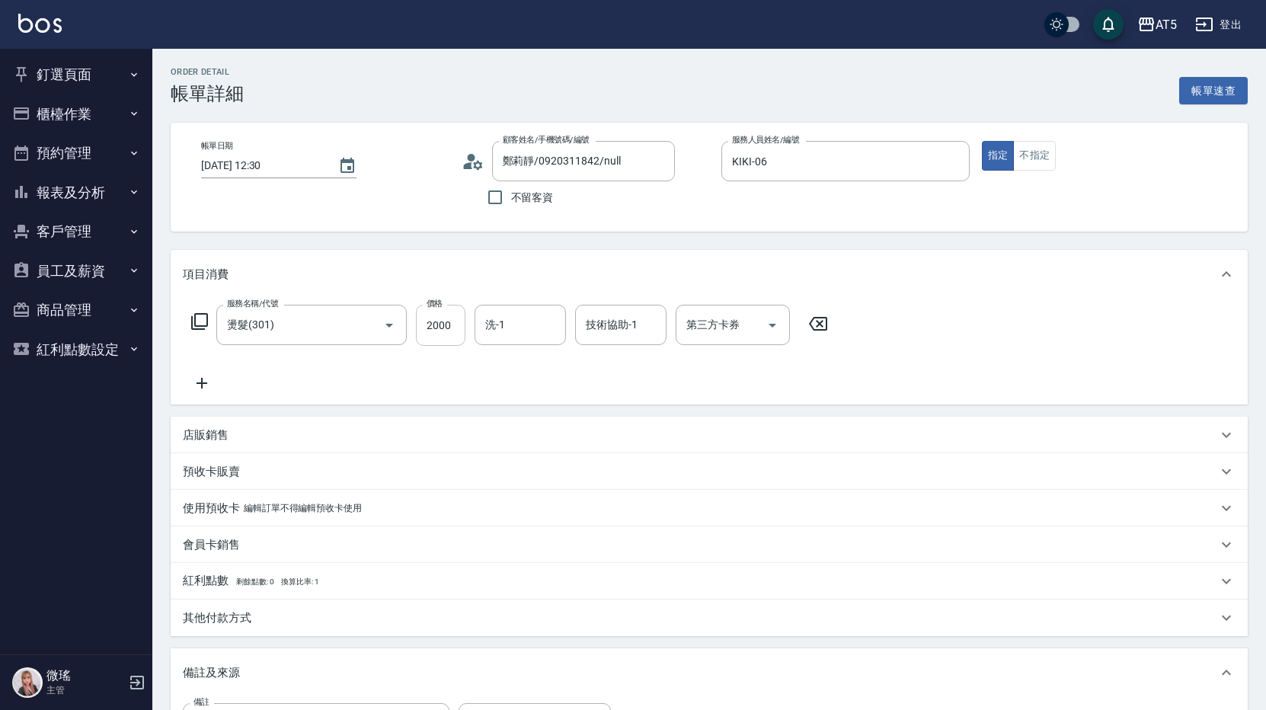
click at [456, 324] on input "2000" at bounding box center [441, 325] width 50 height 41
type input "0"
type input "18"
type input "10"
type input "188"
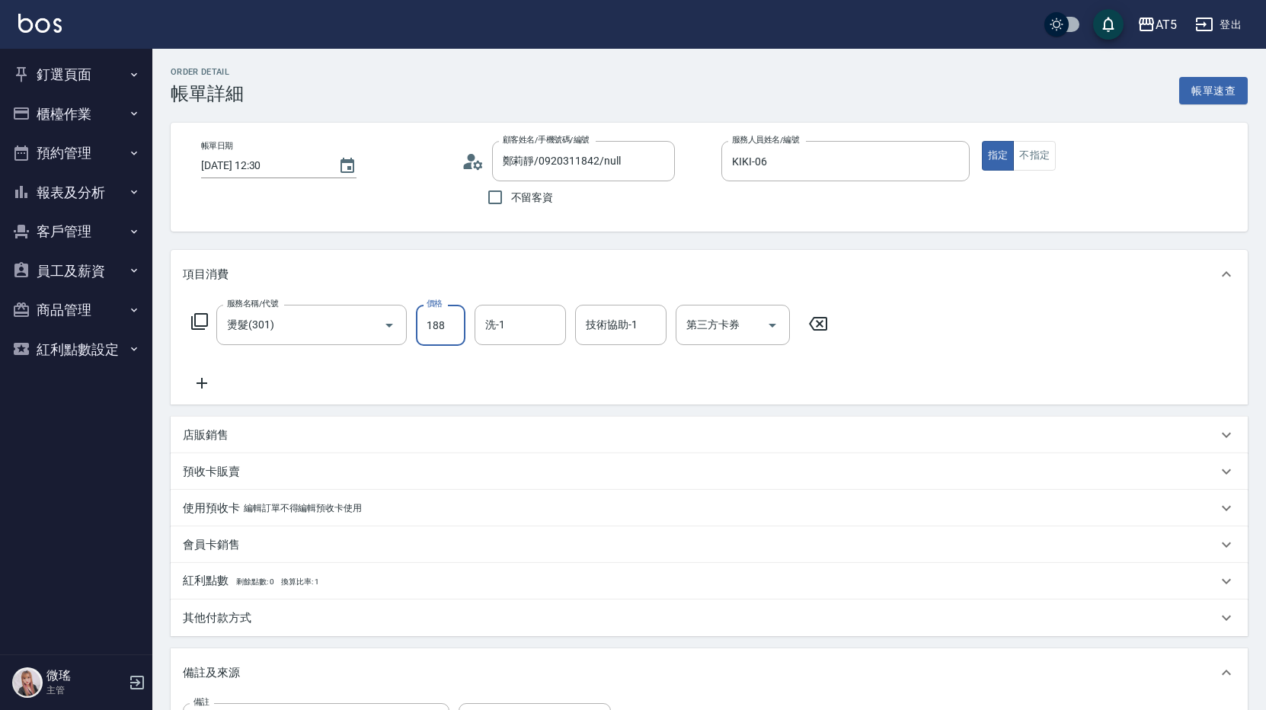
type input "180"
type input "1880"
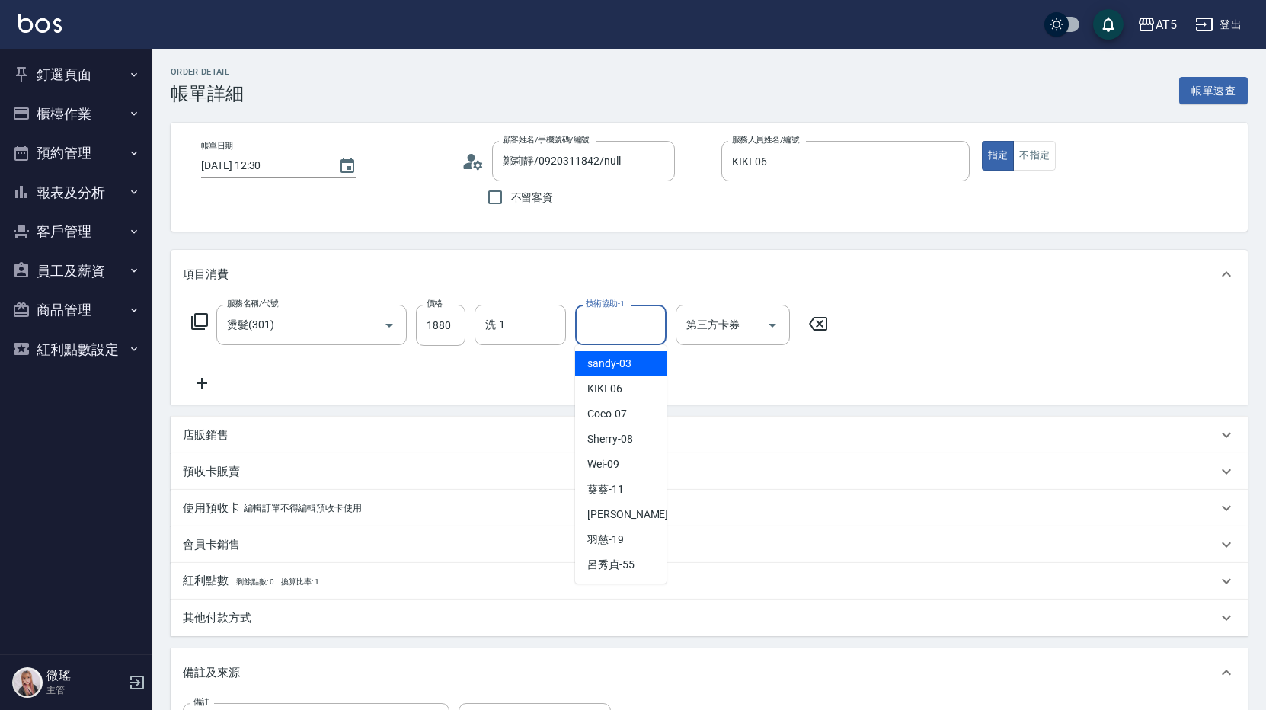
click at [631, 327] on input "技術協助-1" at bounding box center [621, 325] width 78 height 27
type input "Coco-07"
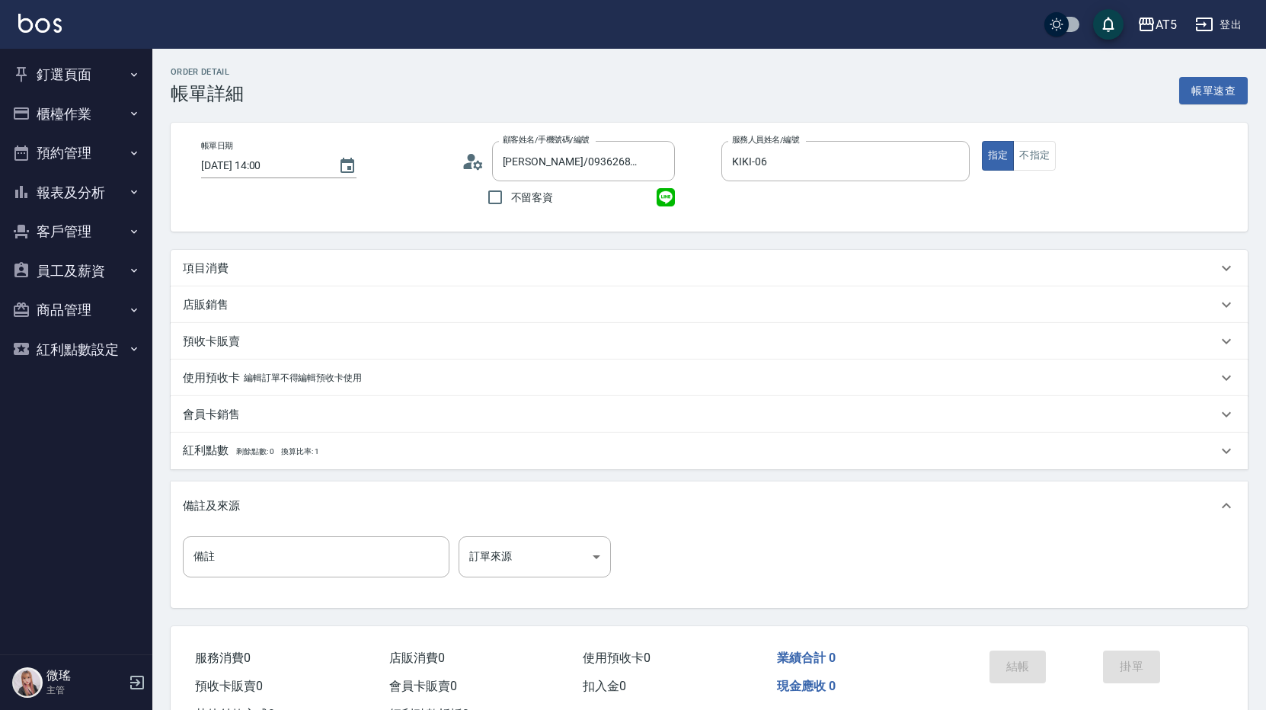
click at [286, 281] on div "項目消費" at bounding box center [709, 268] width 1077 height 37
click at [257, 274] on div "項目消費" at bounding box center [700, 269] width 1034 height 16
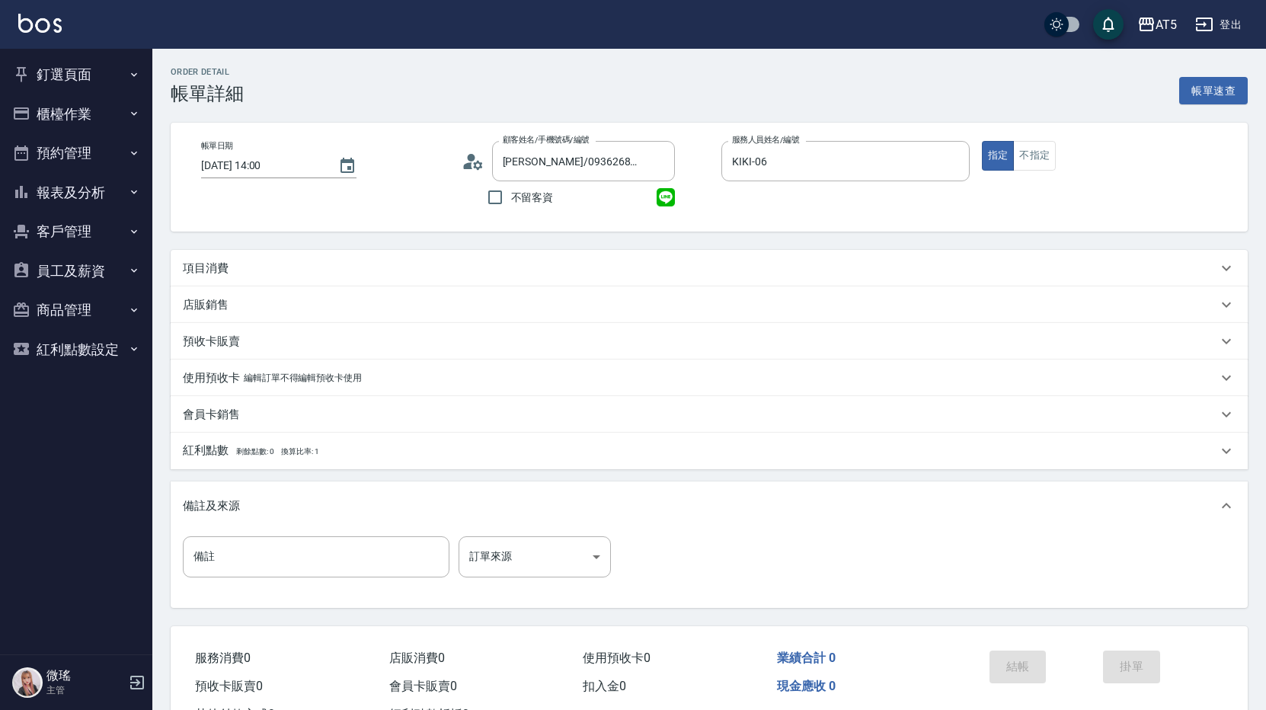
click at [230, 271] on div "項目消費" at bounding box center [700, 269] width 1034 height 16
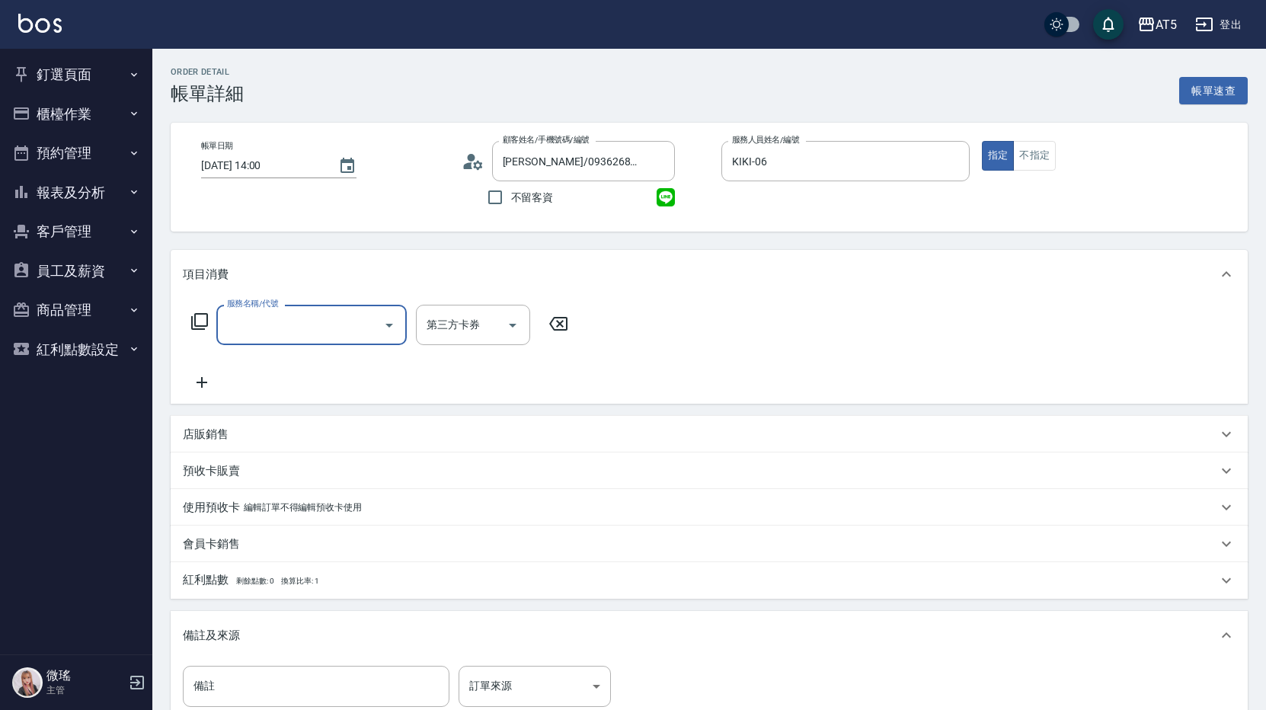
scroll to position [0, 0]
type input "301"
type input "150"
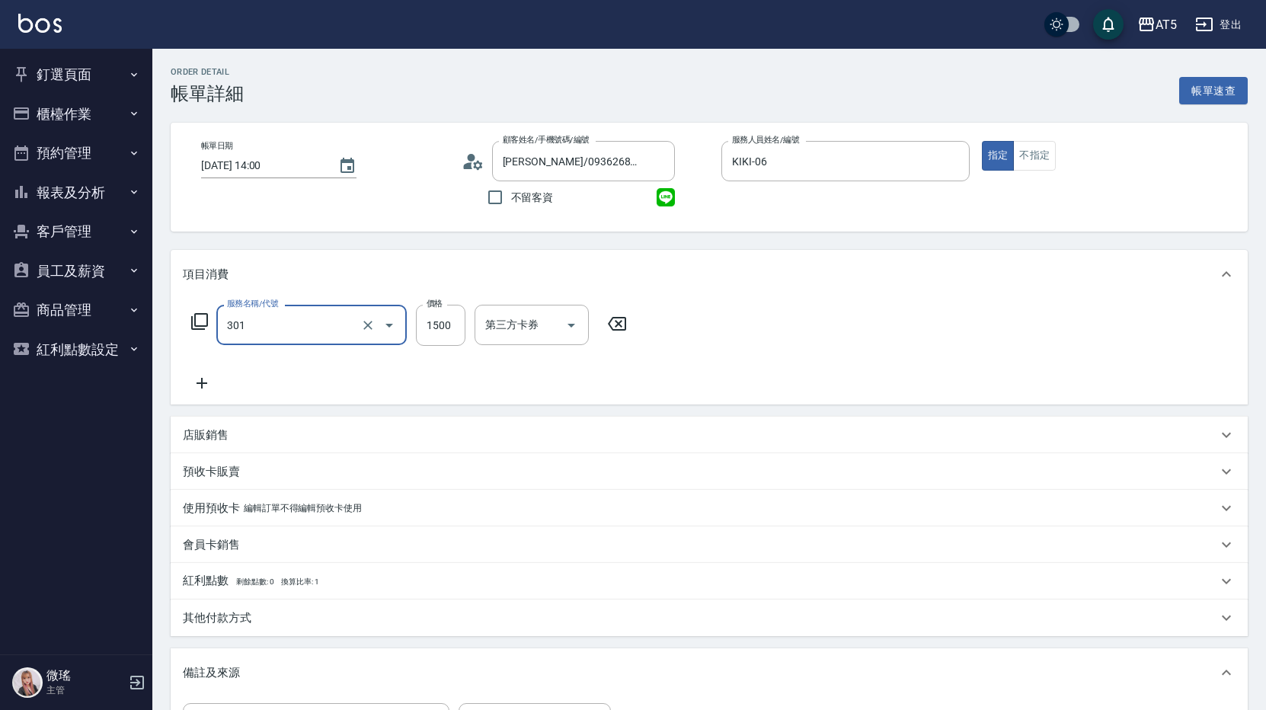
type input "燙髮(301)"
type input "0"
type input "20"
type input "200"
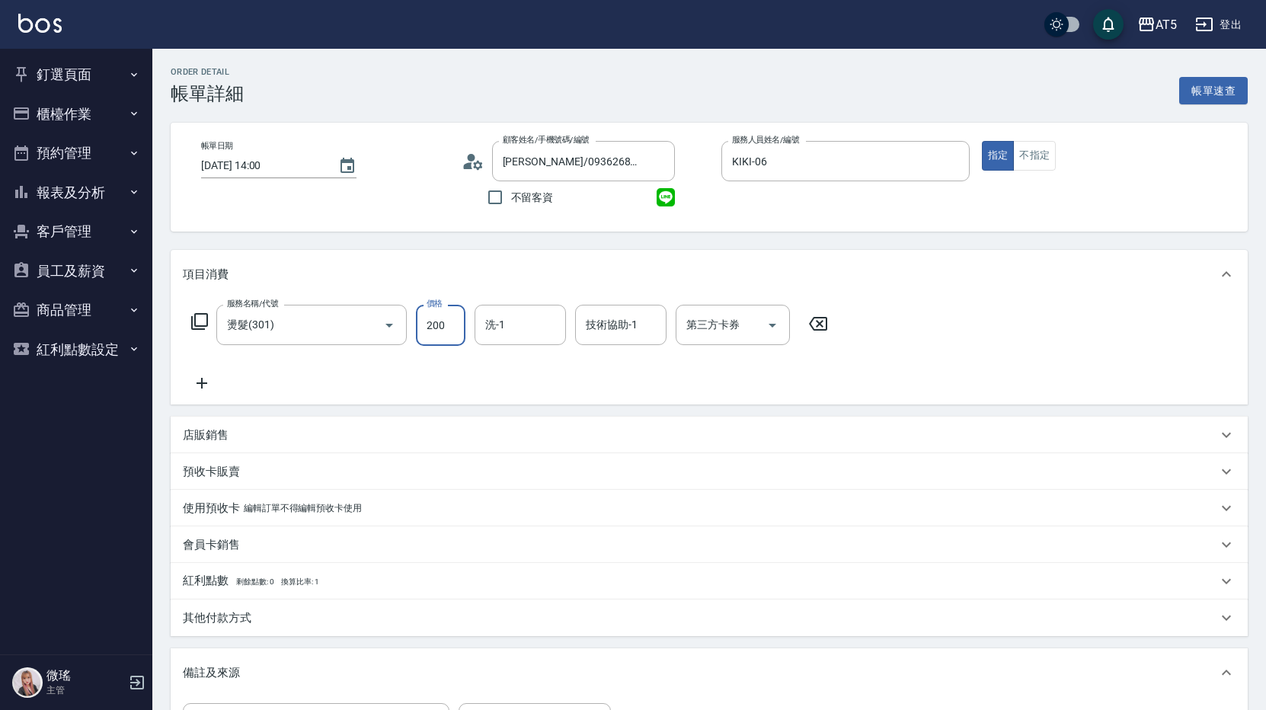
type input "200"
type input "2000"
click at [202, 383] on icon at bounding box center [202, 383] width 11 height 11
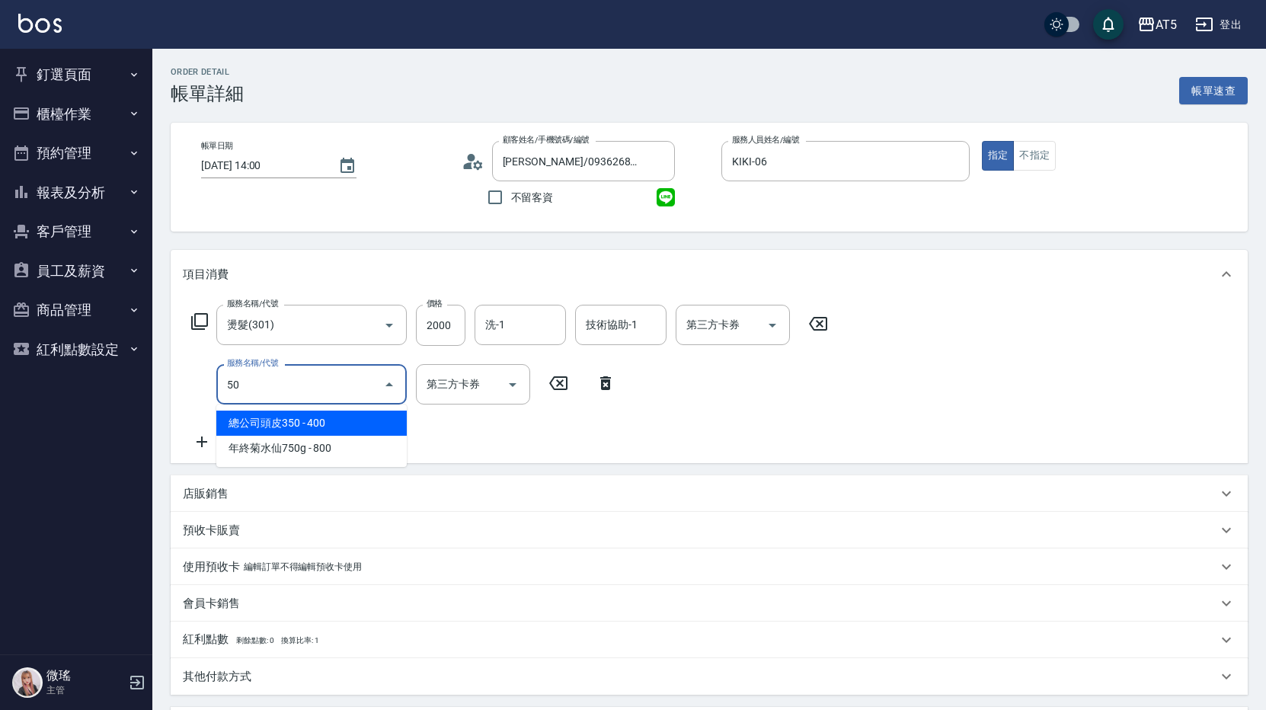
type input "501"
type input "300"
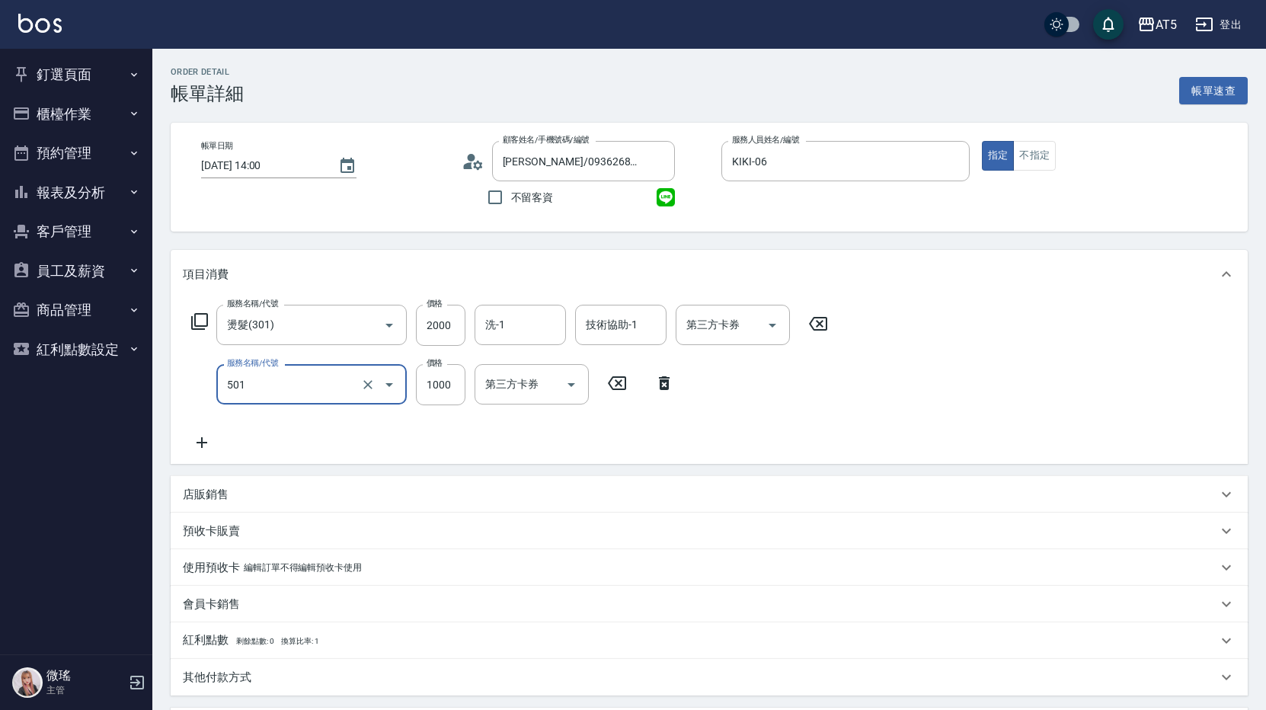
type input "染髮(501)"
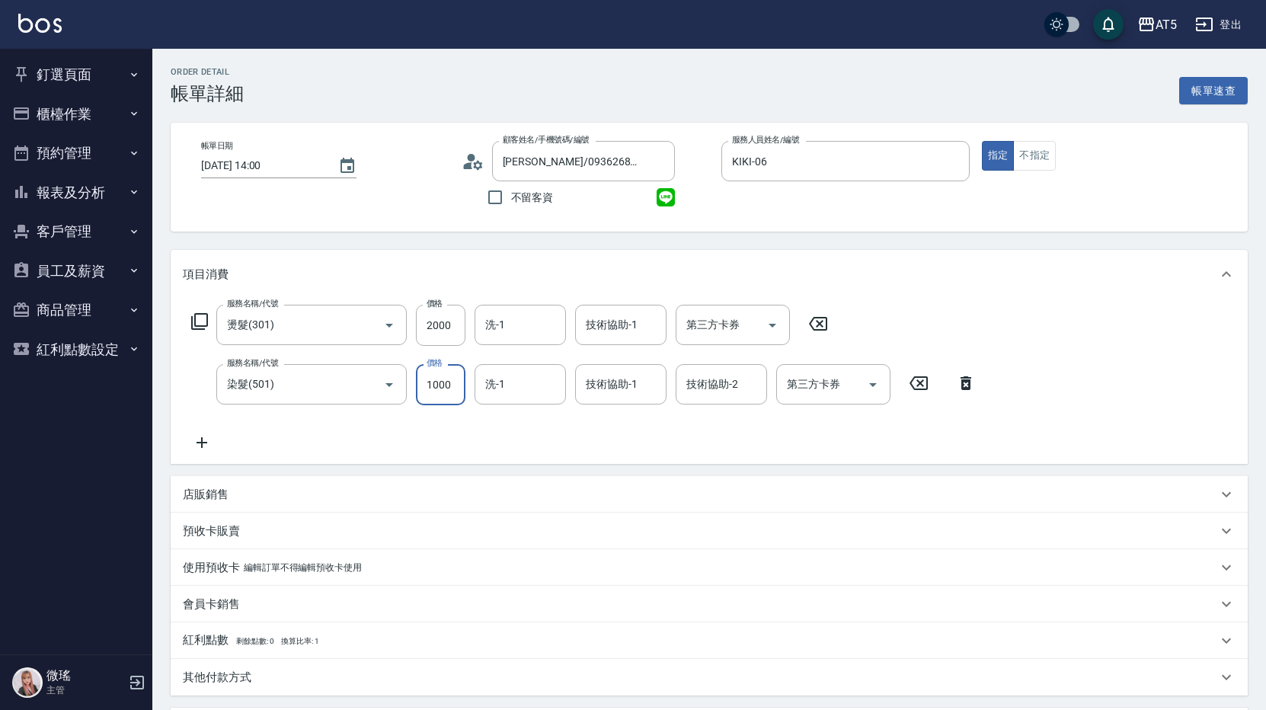
scroll to position [229, 0]
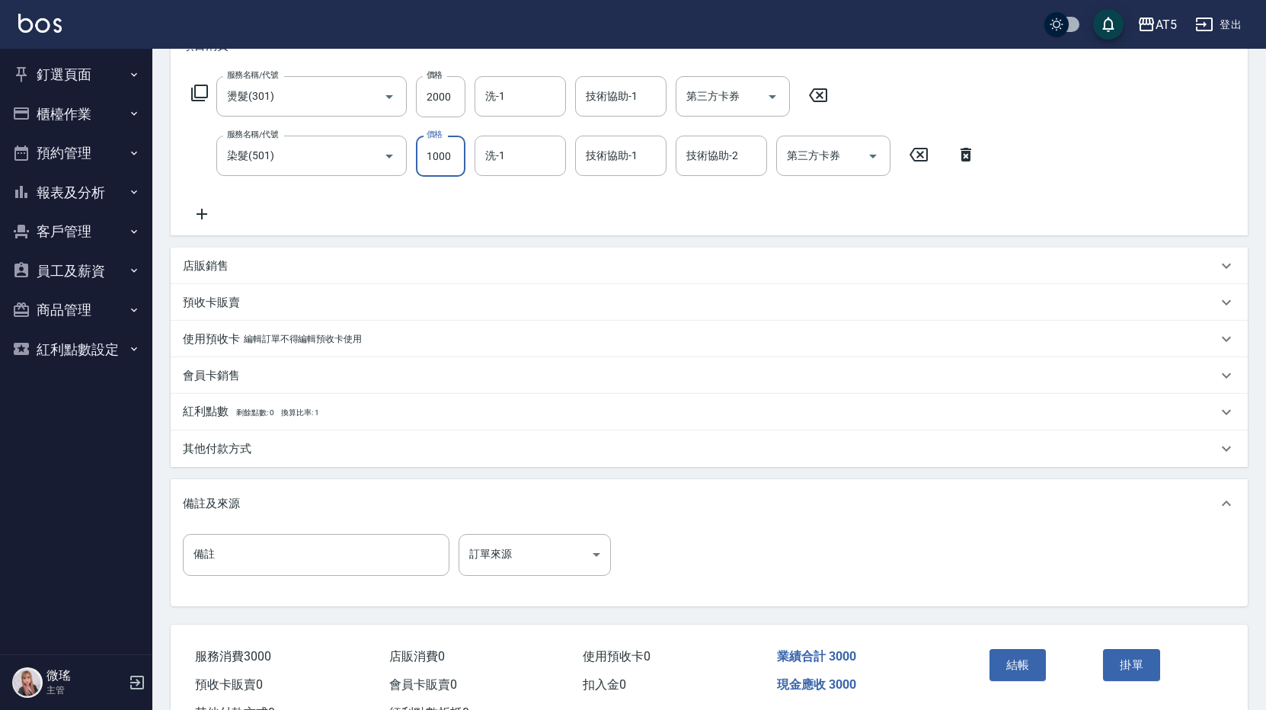
click at [200, 211] on icon at bounding box center [202, 214] width 38 height 18
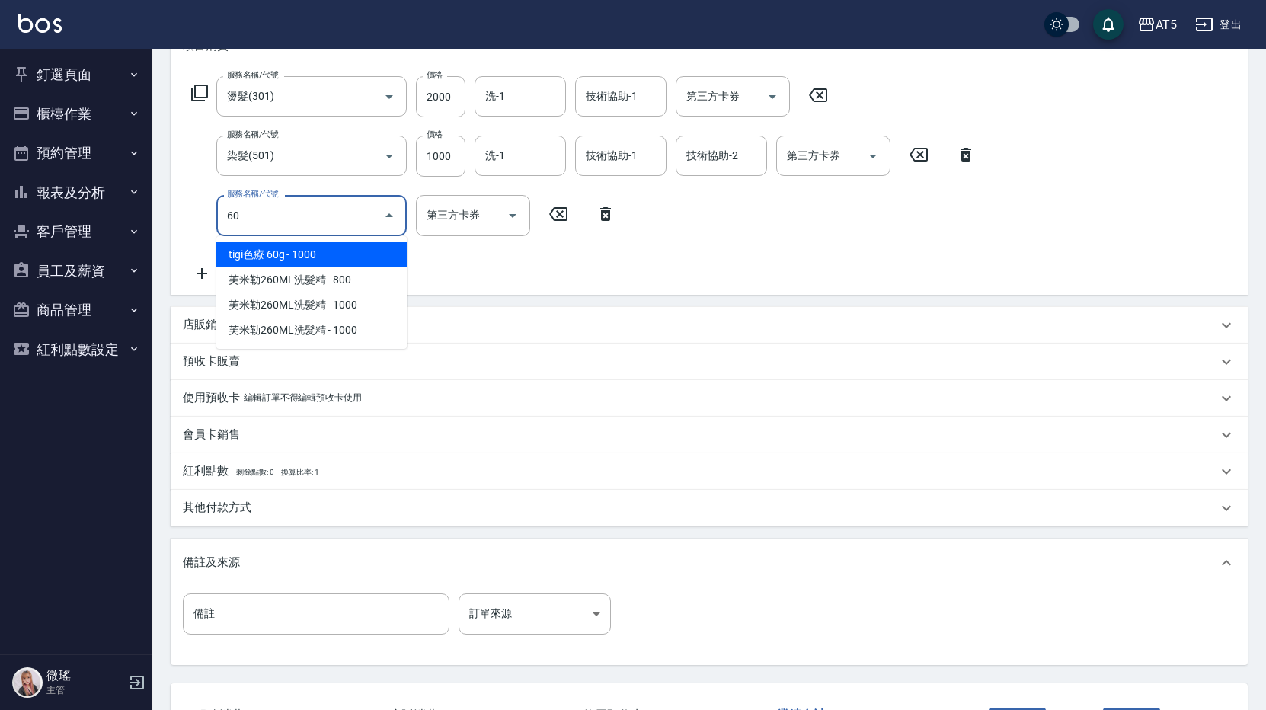
type input "602"
type input "400"
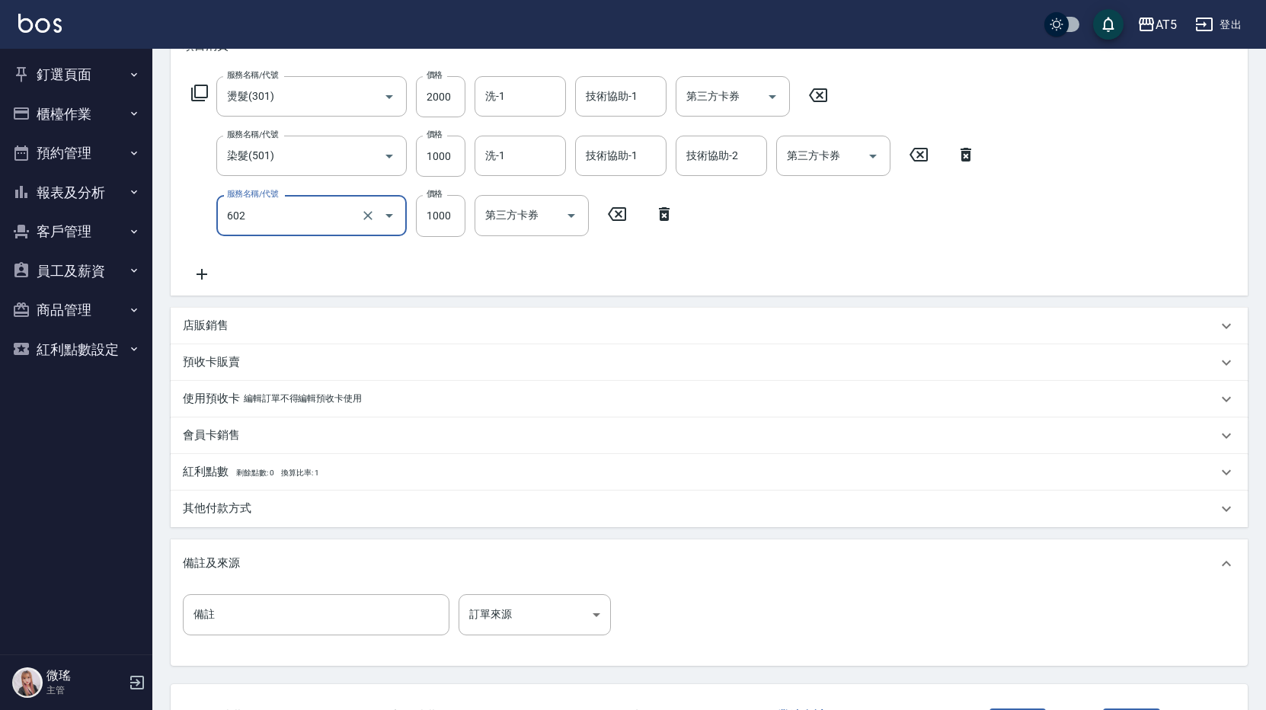
type input "自備鉑金(602)"
type input "300"
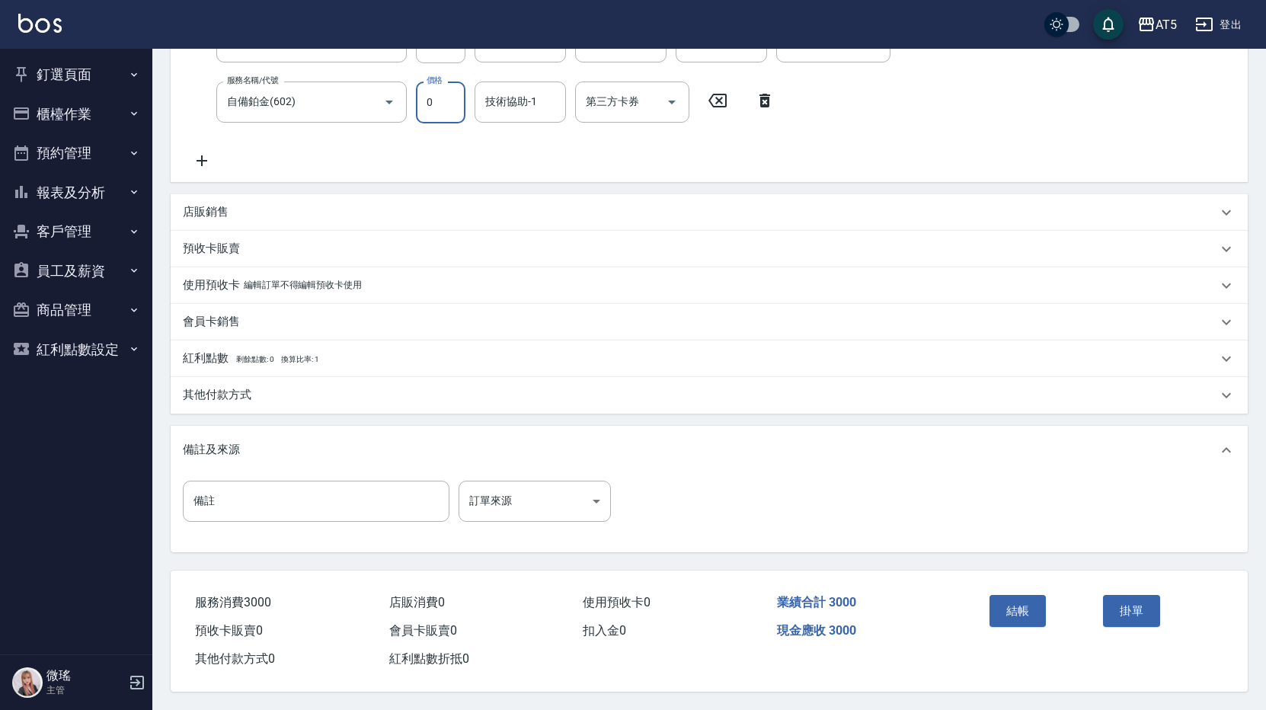
scroll to position [120, 0]
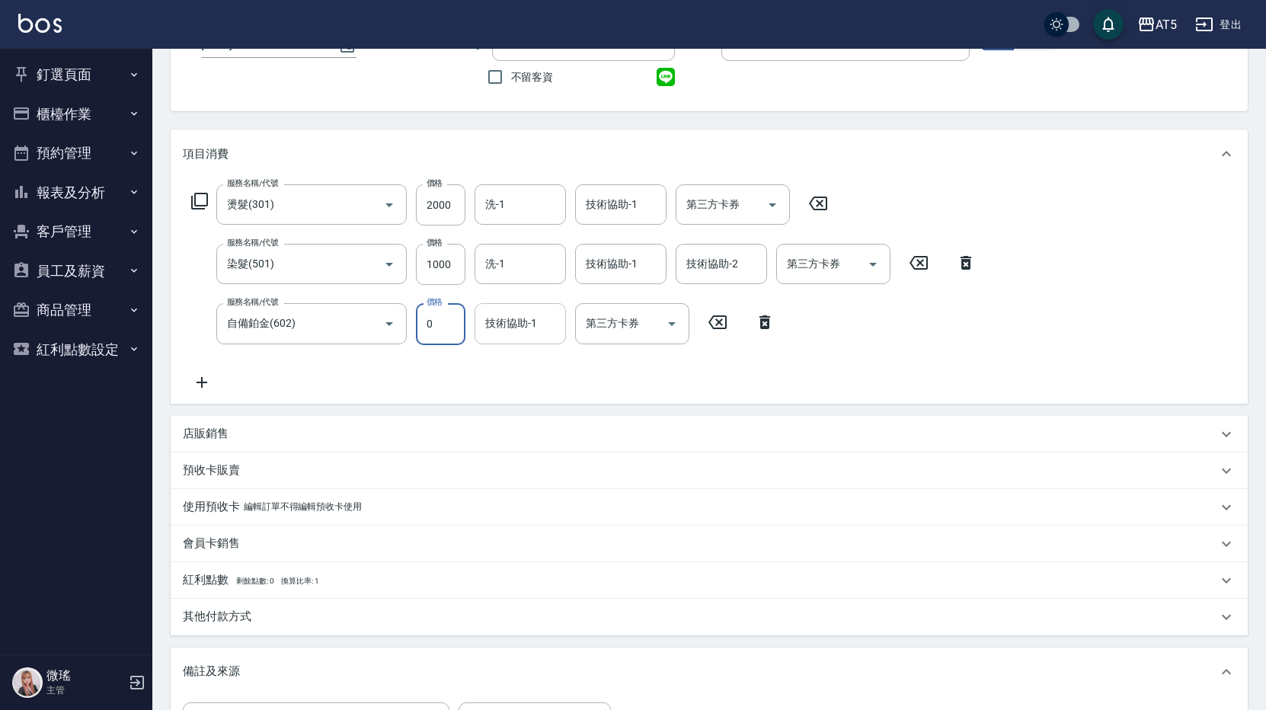
click at [500, 305] on div "技術協助-1" at bounding box center [520, 323] width 91 height 40
type input "0"
type input "葵葵-11"
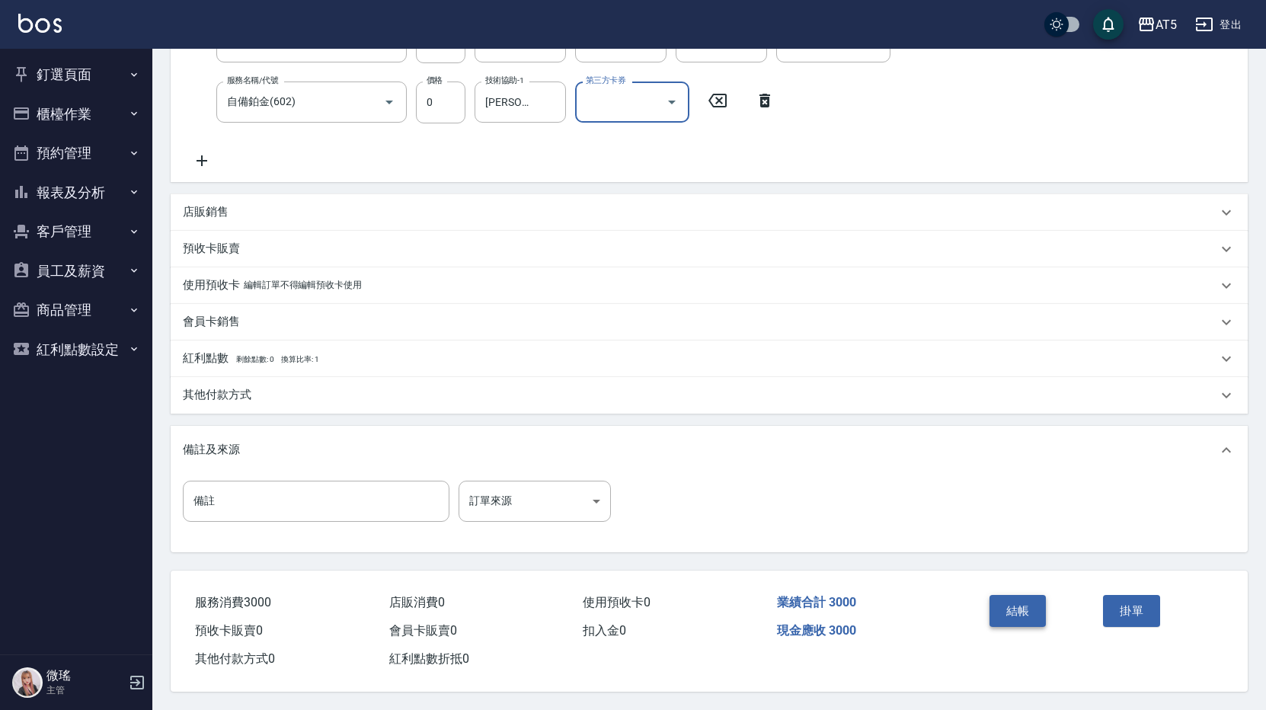
click at [1025, 599] on button "結帳" at bounding box center [1017, 611] width 57 height 32
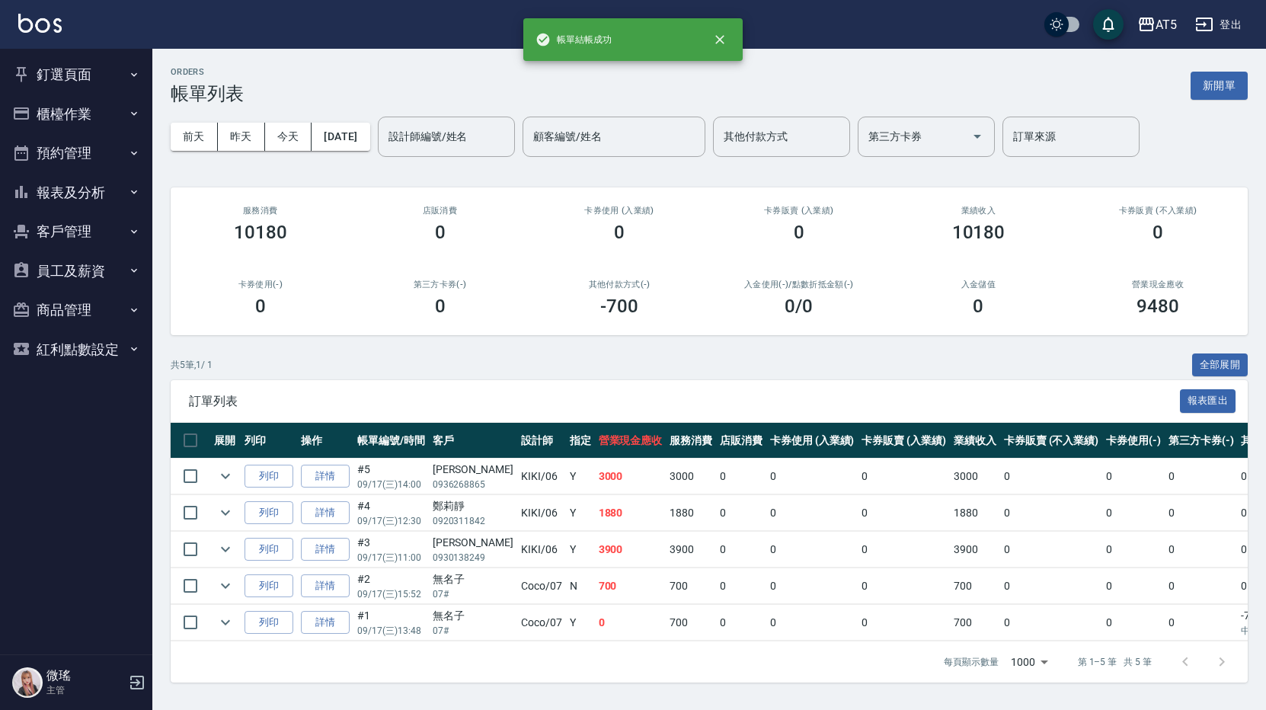
click at [111, 85] on button "釘選頁面" at bounding box center [76, 75] width 140 height 40
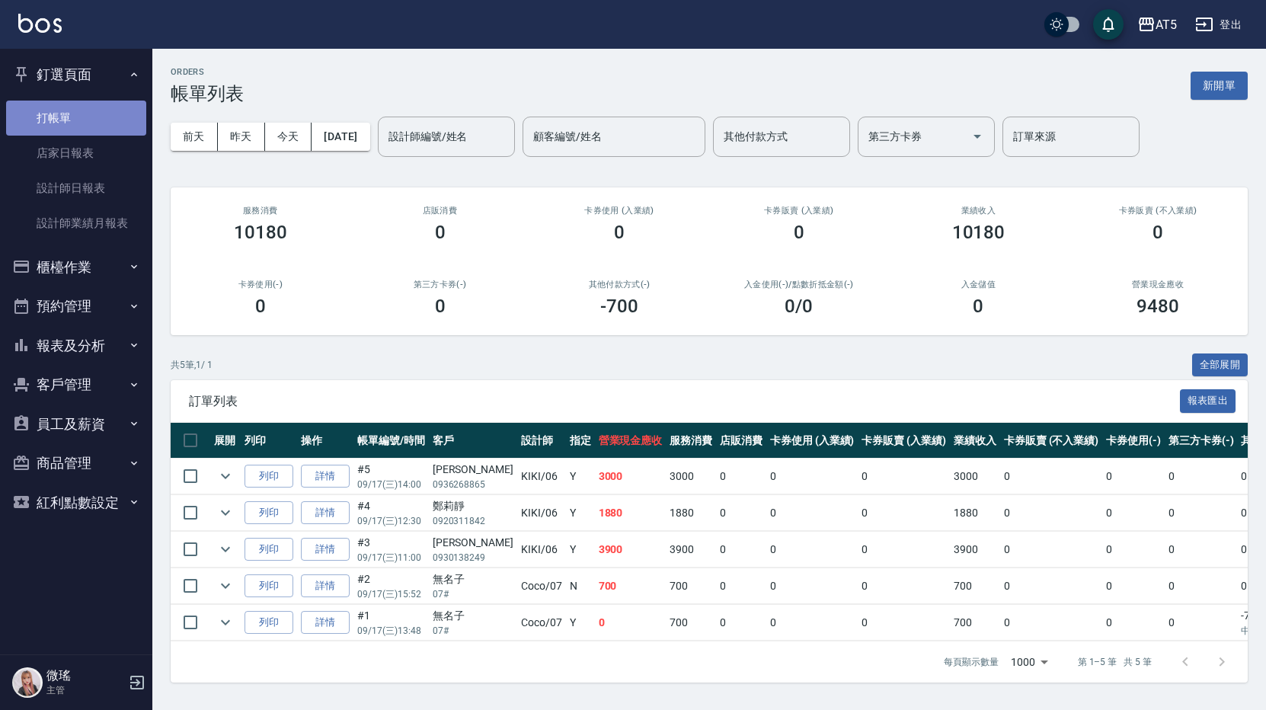
click at [90, 126] on link "打帳單" at bounding box center [76, 118] width 140 height 35
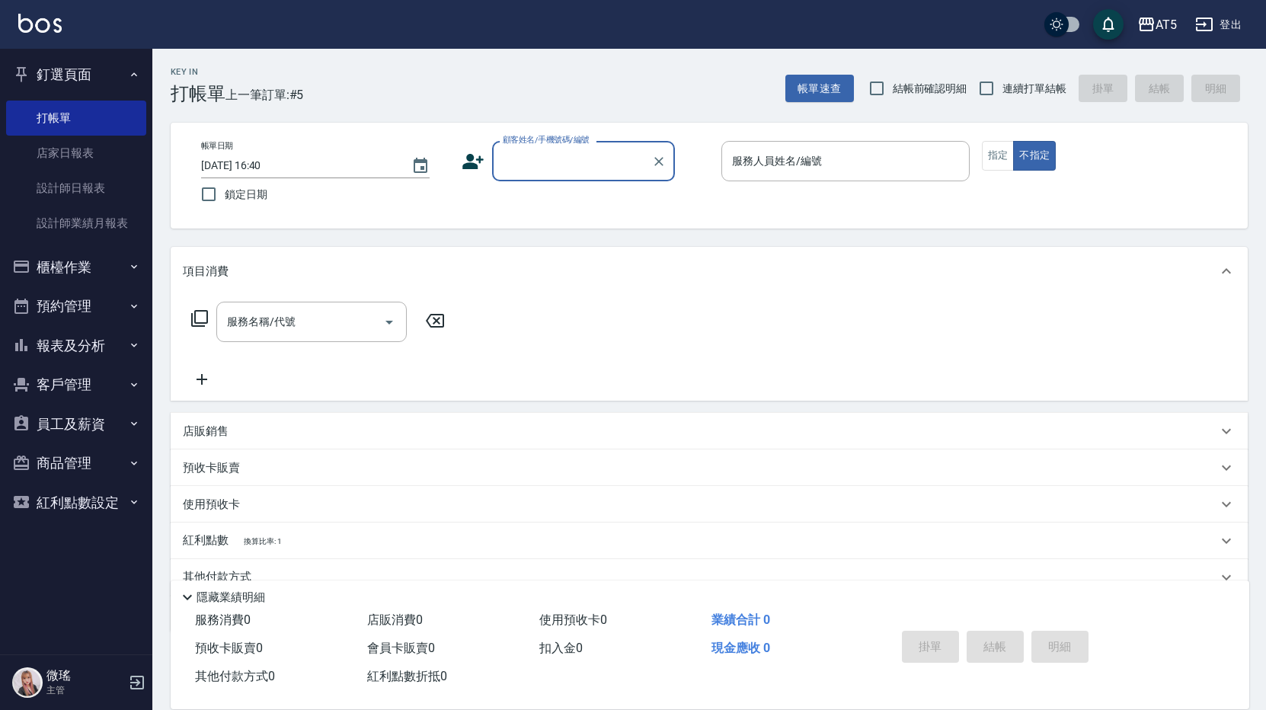
click at [607, 166] on input "顧客姓名/手機號碼/編號" at bounding box center [572, 161] width 146 height 27
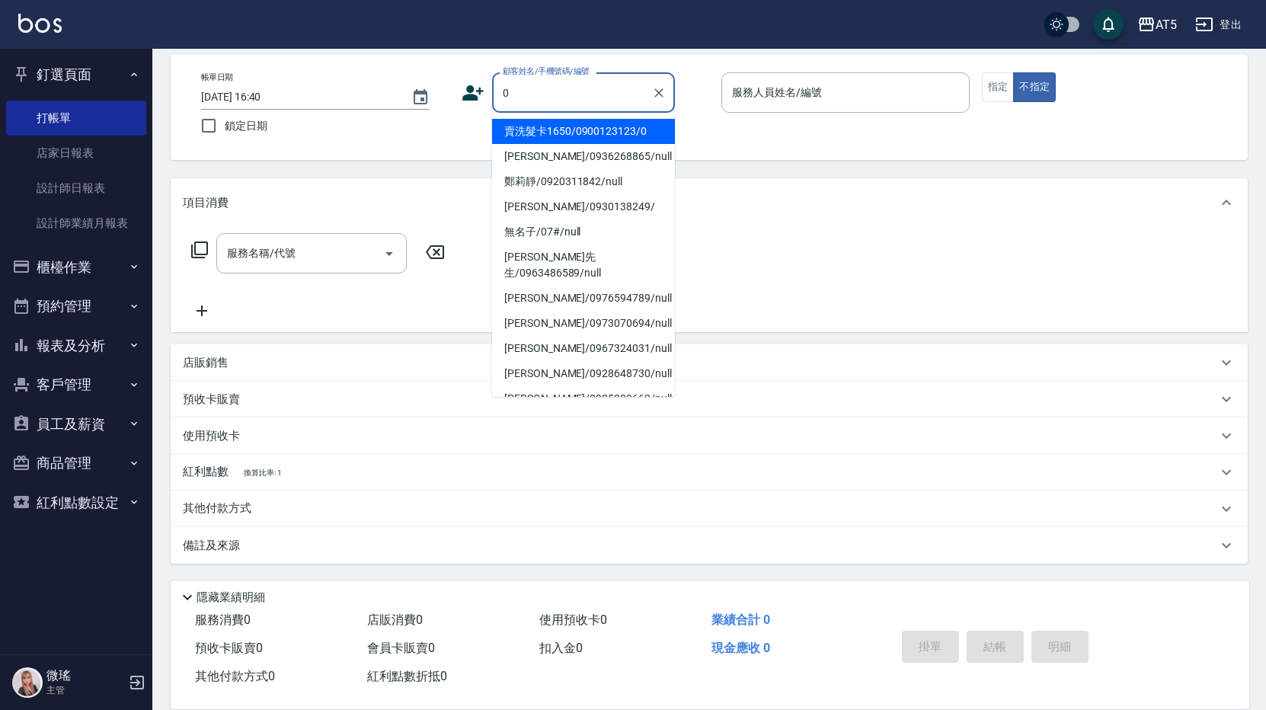
drag, startPoint x: 545, startPoint y: 82, endPoint x: 493, endPoint y: 85, distance: 51.8
click at [493, 85] on div "0 顧客姓名/手機號碼/編號" at bounding box center [583, 92] width 183 height 40
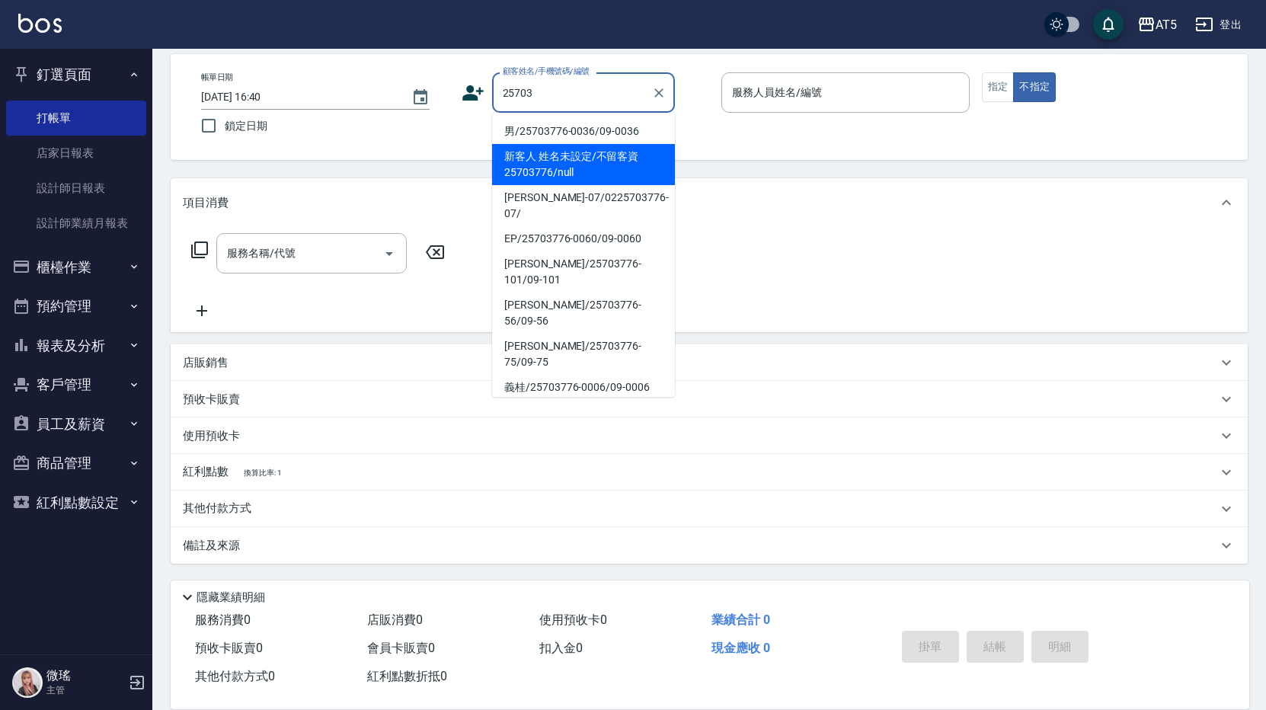
click at [599, 151] on li "新客人 姓名未設定/不留客資25703776/null" at bounding box center [583, 164] width 183 height 41
type input "新客人 姓名未設定/不留客資25703776/null"
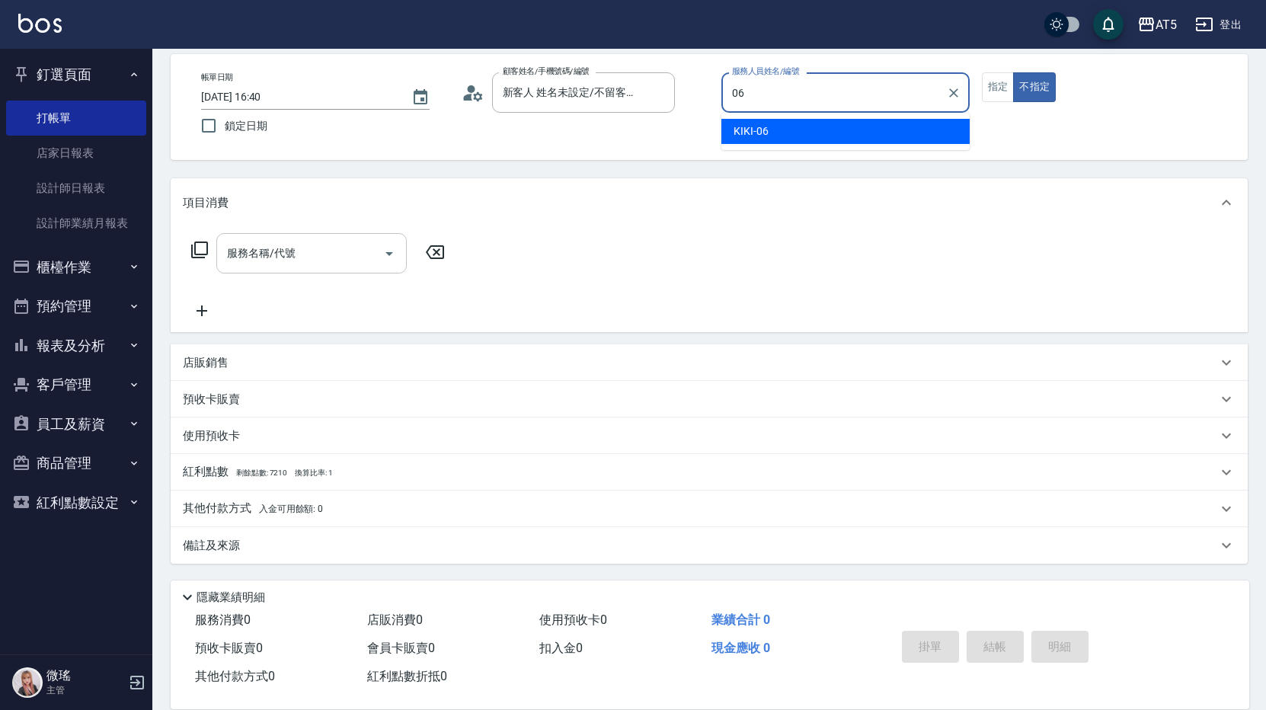
type input "06"
type button "false"
type input "KIKI-06"
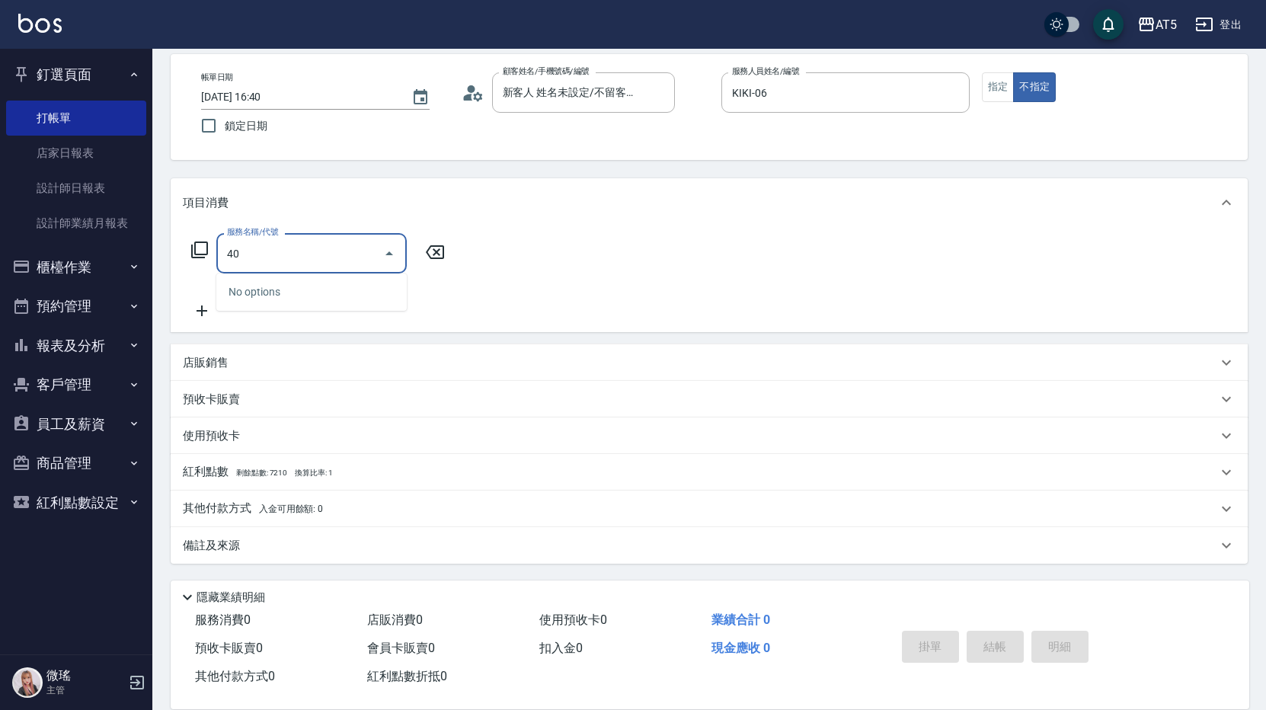
type input "401"
type input "40"
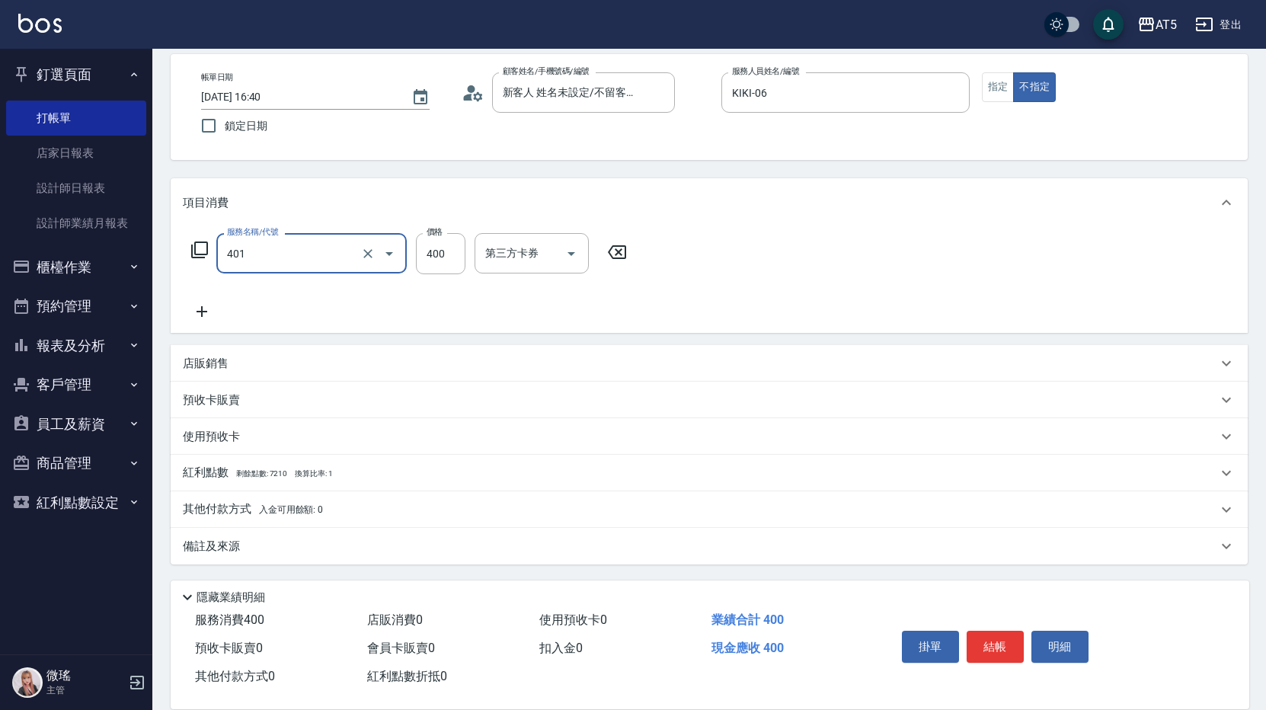
type input "剪髮(401)"
click at [1002, 85] on button "指定" at bounding box center [998, 87] width 33 height 30
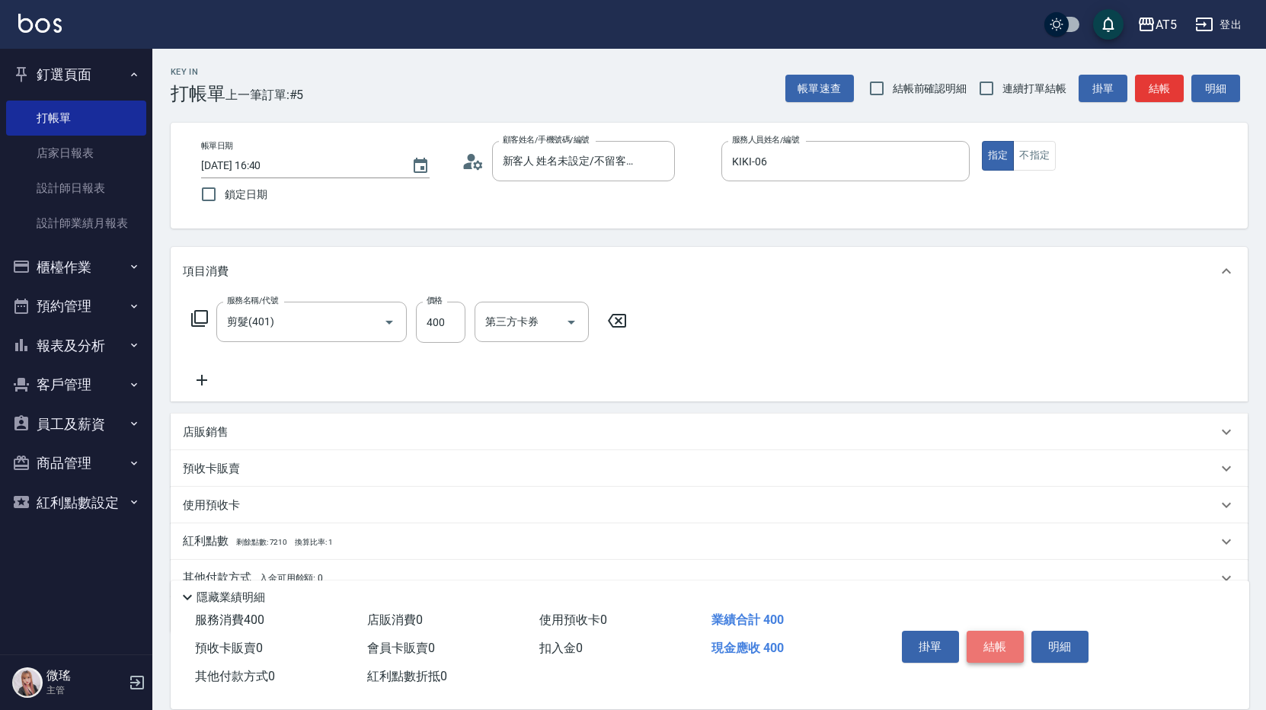
click at [982, 637] on button "結帳" at bounding box center [995, 647] width 57 height 32
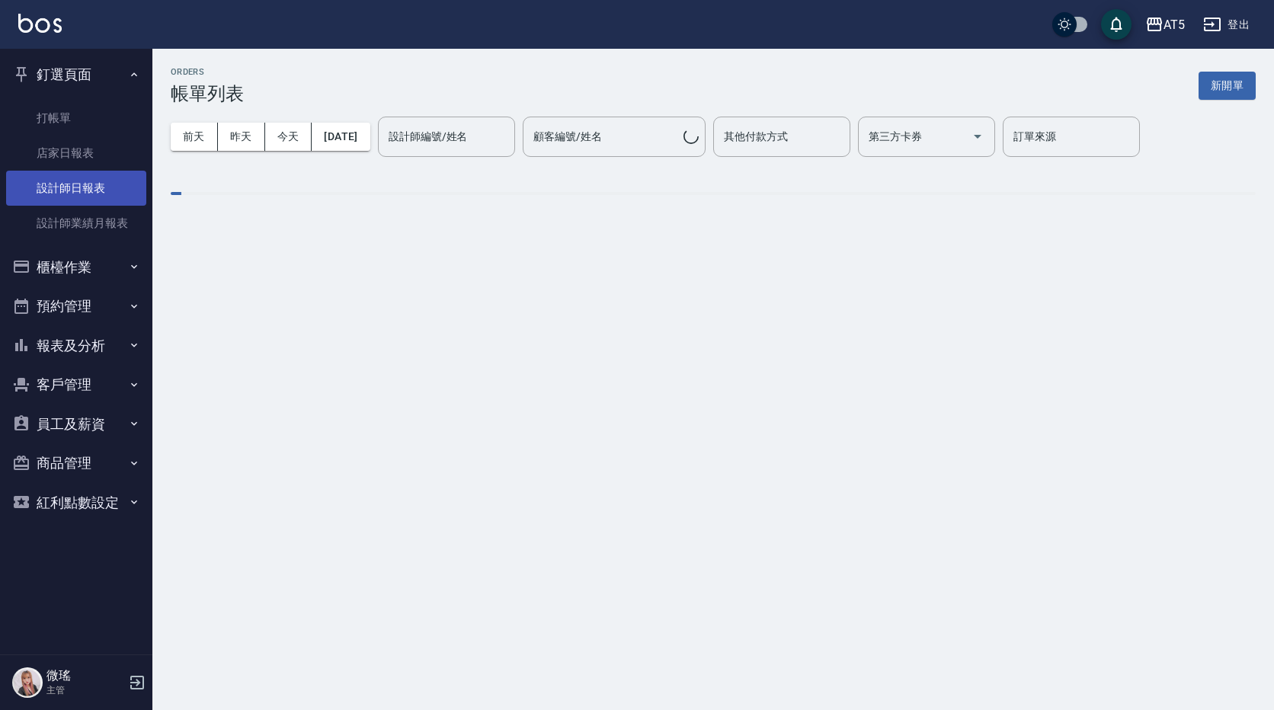
click at [94, 190] on link "設計師日報表" at bounding box center [76, 188] width 140 height 35
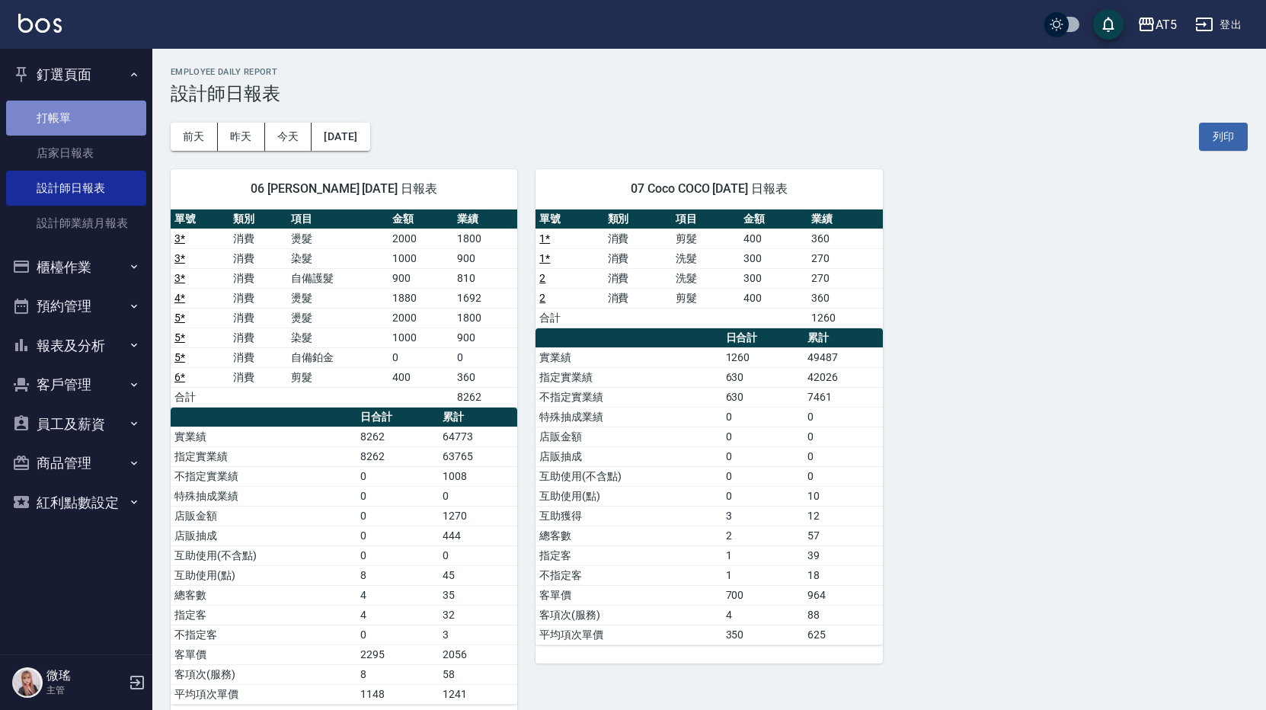
click at [53, 113] on link "打帳單" at bounding box center [76, 118] width 140 height 35
